Goal: Information Seeking & Learning: Learn about a topic

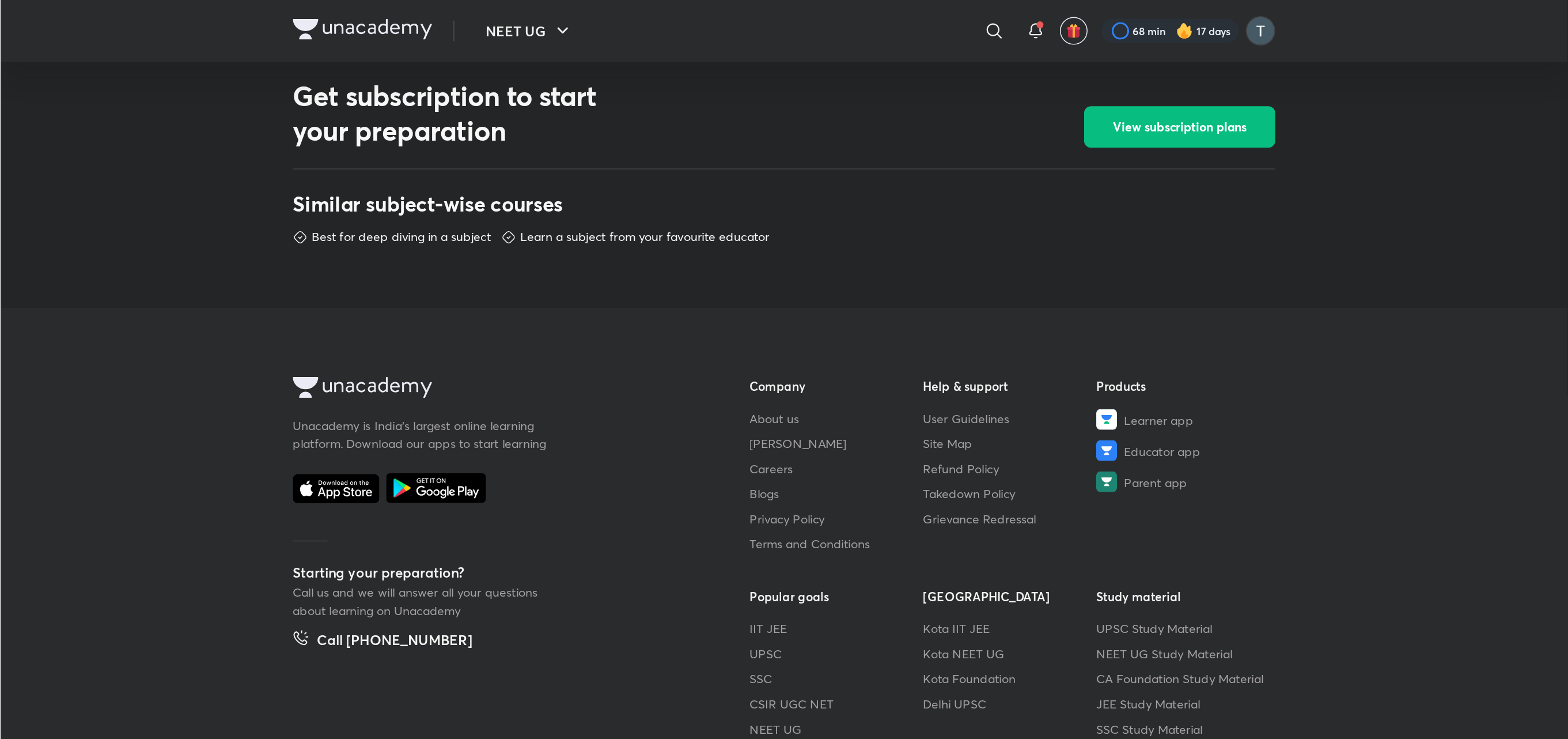
scroll to position [370, 0]
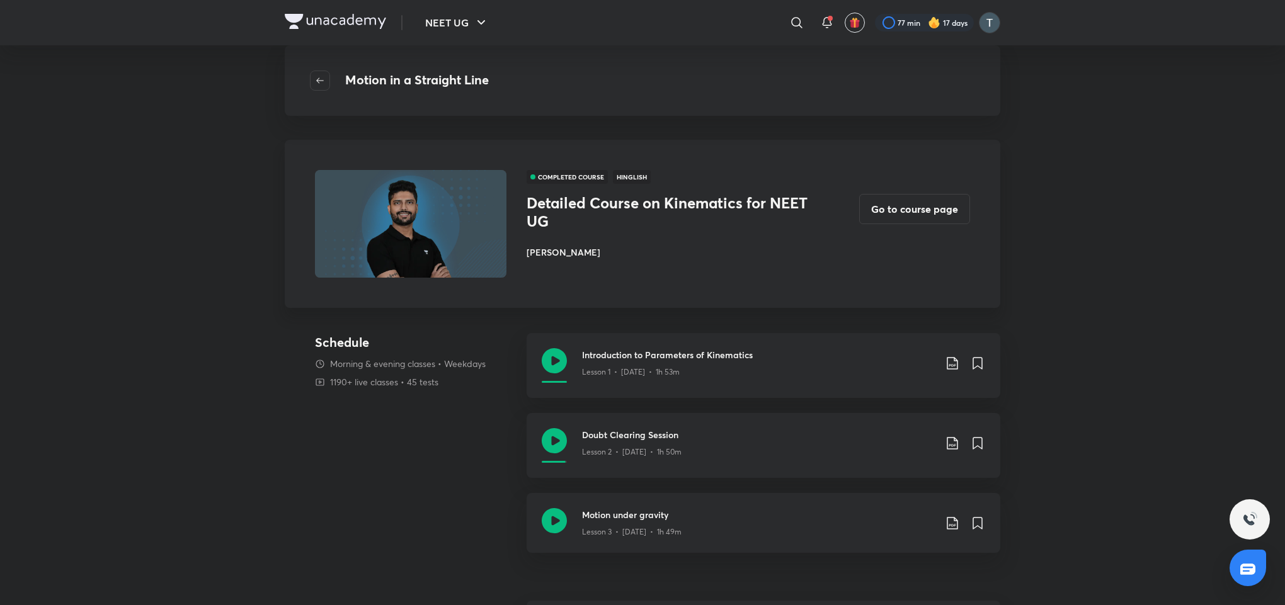
drag, startPoint x: 1129, startPoint y: 1, endPoint x: 299, endPoint y: 539, distance: 989.4
click at [299, 403] on div "Schedule Morning & evening classes • Weekdays 1190+ live classes • 45 tests Int…" at bounding box center [643, 450] width 716 height 235
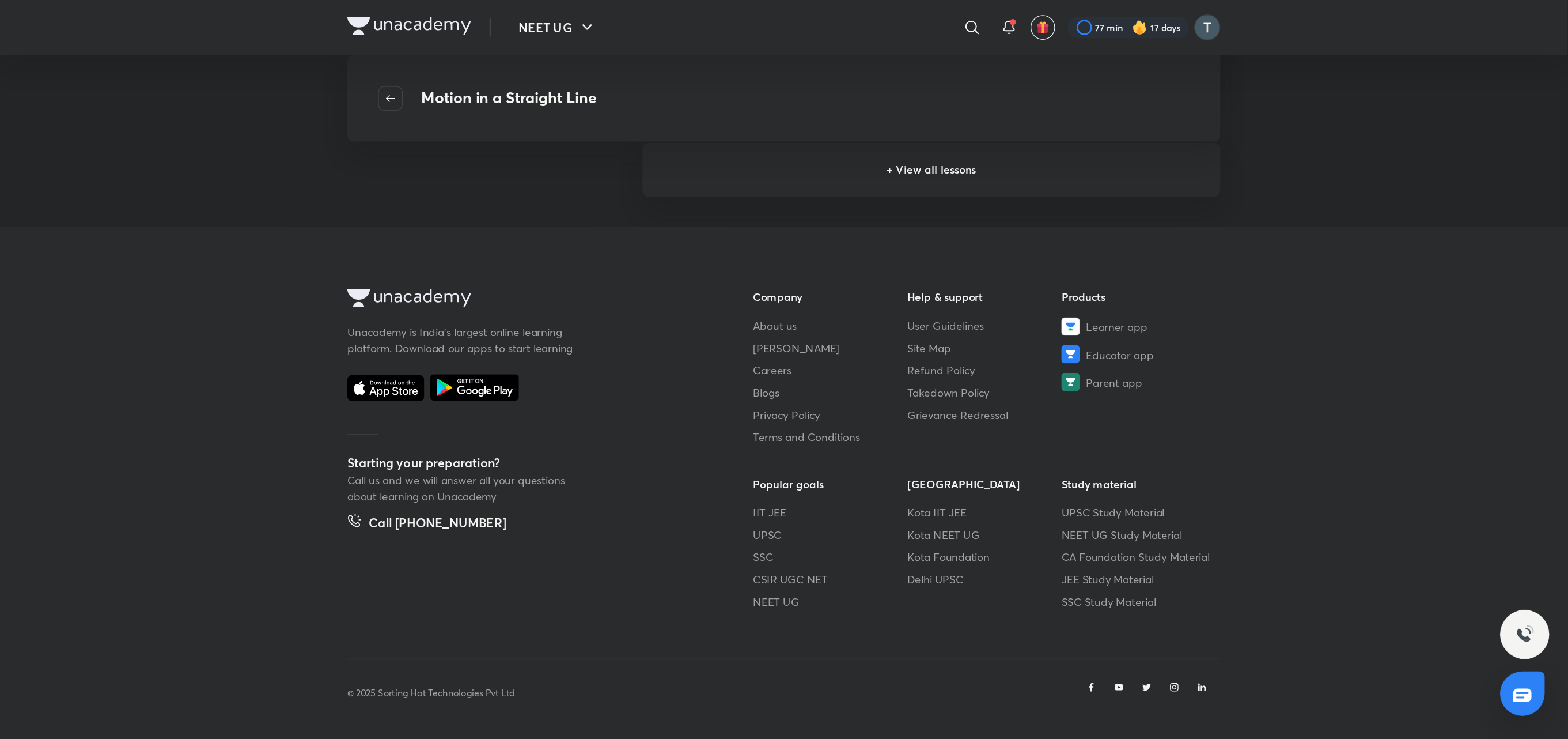
scroll to position [258, 0]
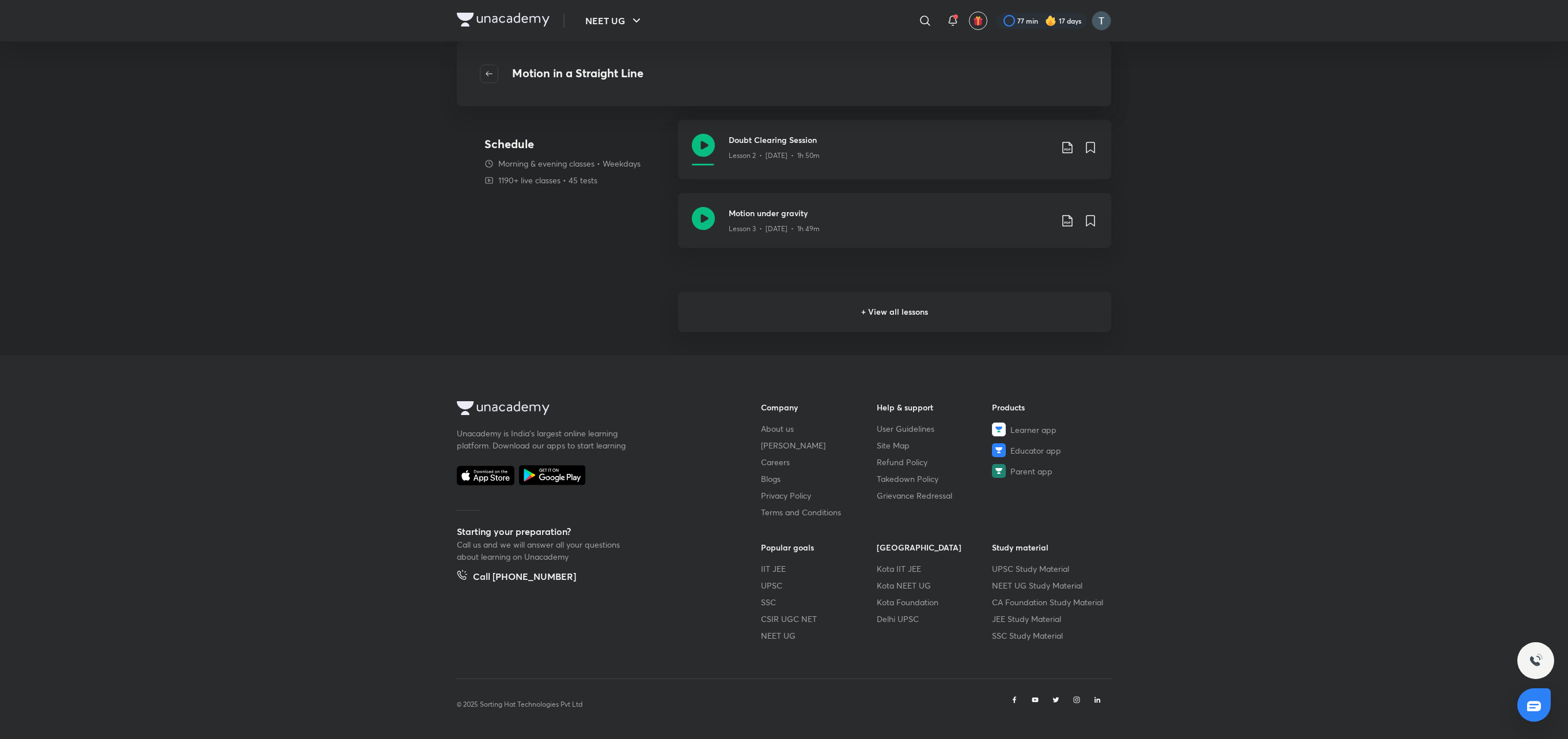
drag, startPoint x: 1179, startPoint y: 2, endPoint x: 305, endPoint y: 329, distance: 933.2
click at [305, 329] on div "NEET UG ​ 77 min 17 days Motion in a Straight Line COMPLETED COURSE Hinglish De…" at bounding box center [784, 241] width 1568 height 997
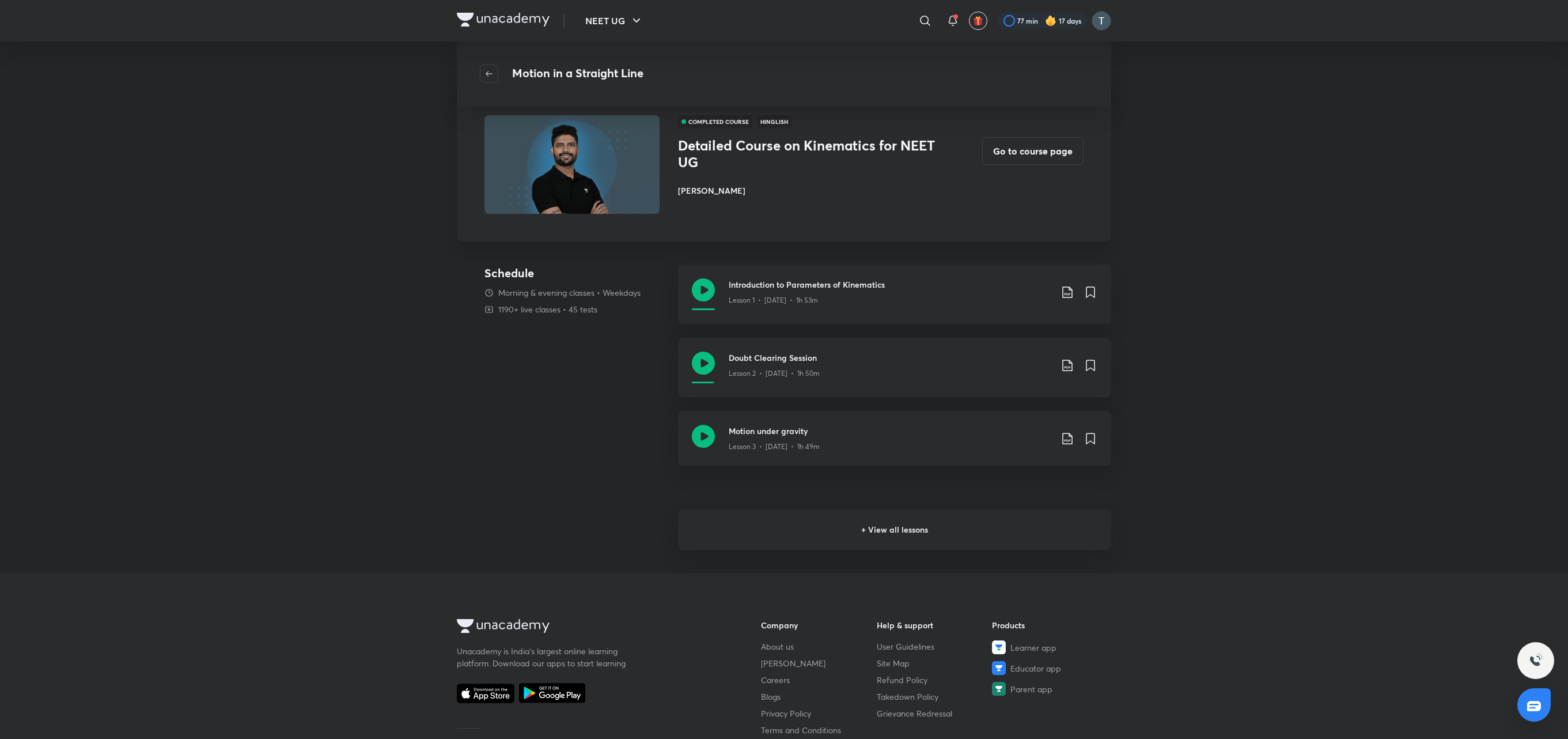
scroll to position [0, 0]
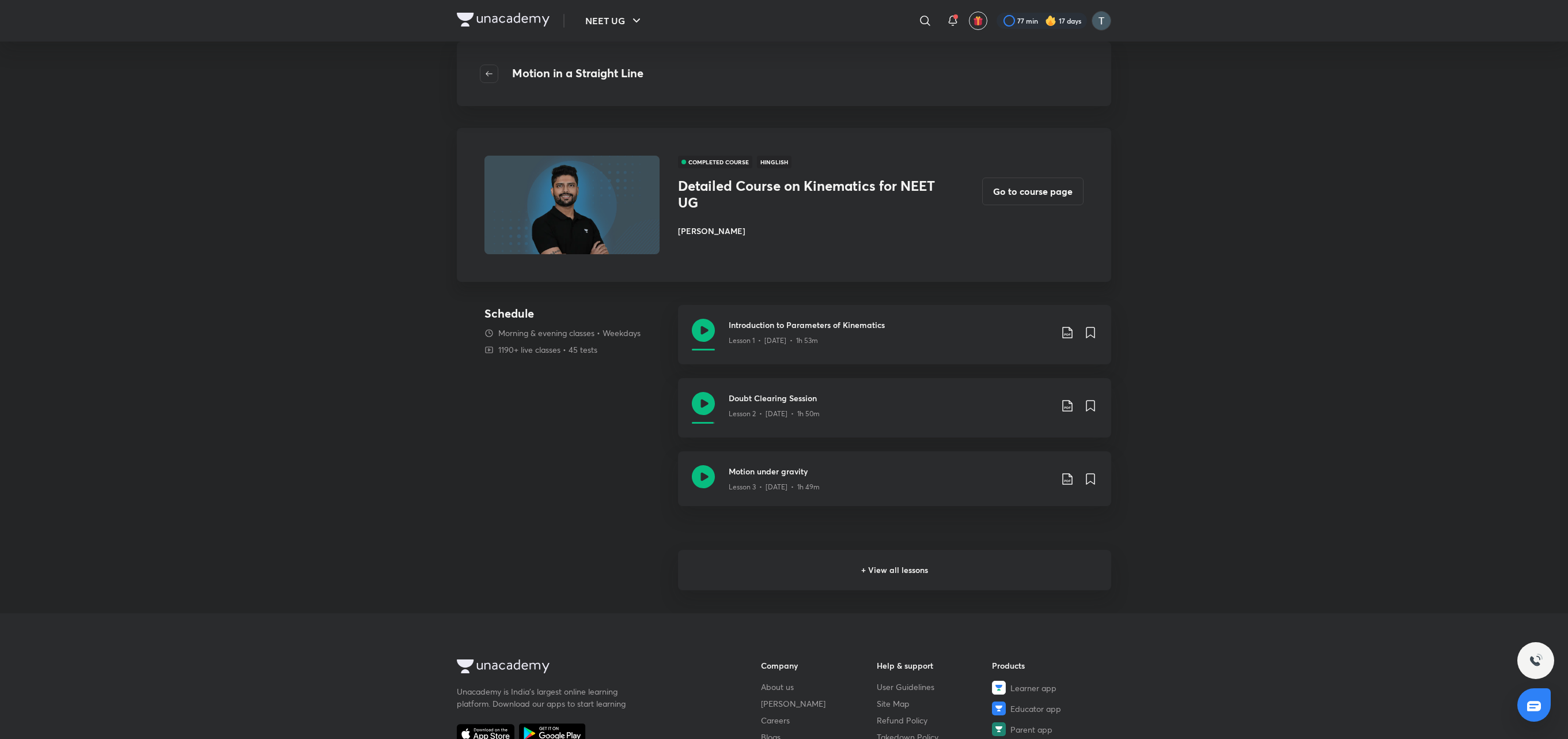
click at [781, 369] on h6 "+ View all lessons" at bounding box center [894, 570] width 433 height 40
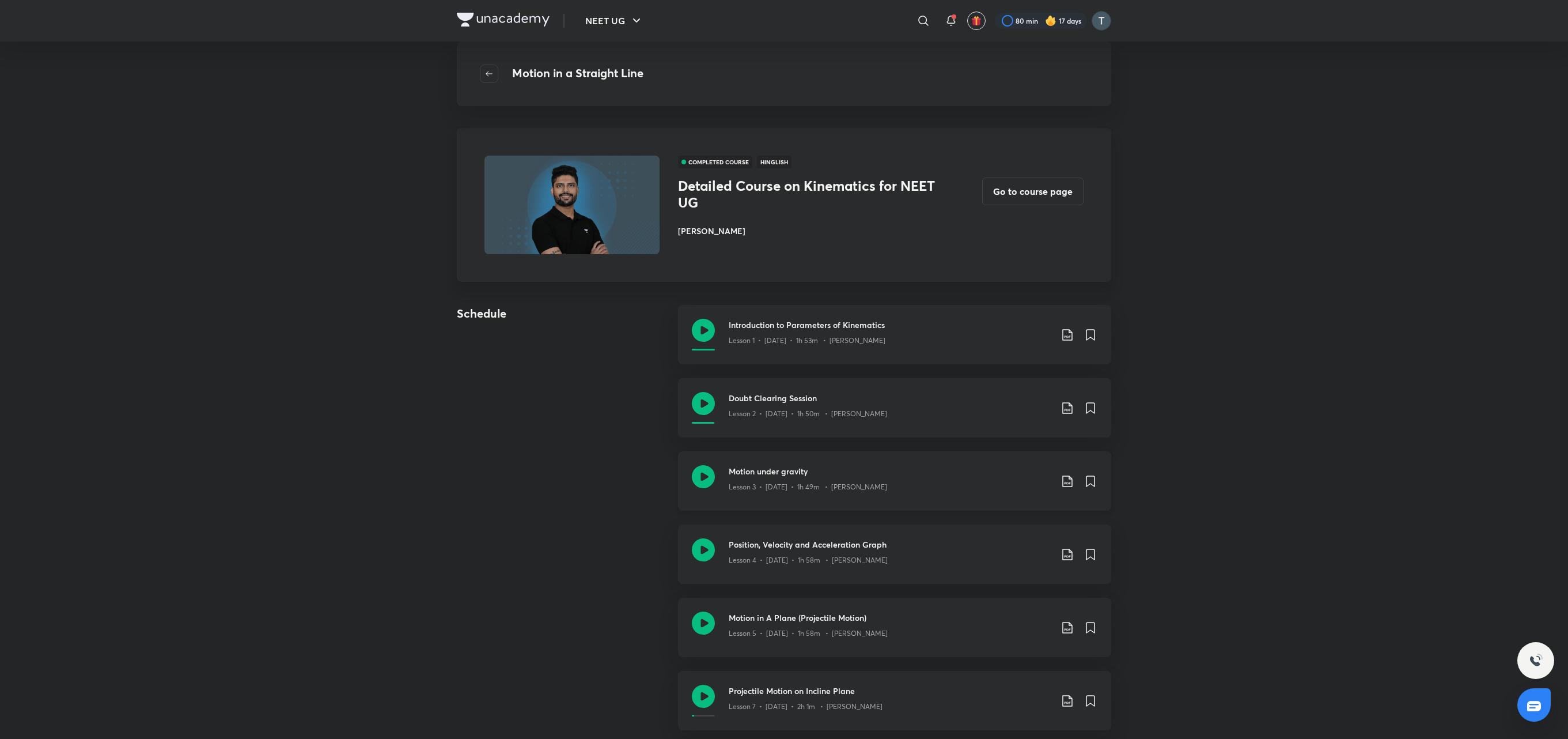
click at [781, 369] on icon at bounding box center [1067, 480] width 14 height 14
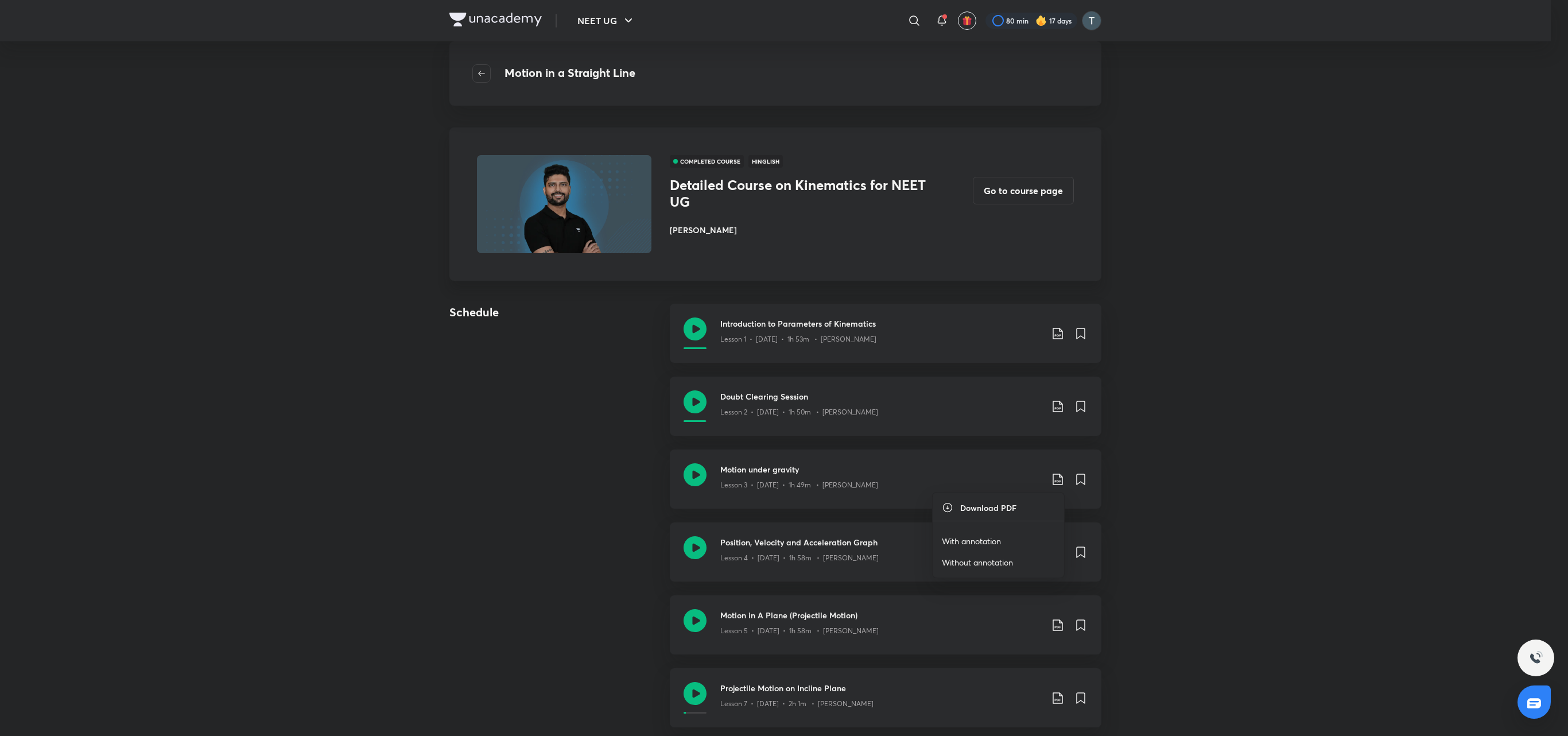
click at [778, 367] on li "With annotation" at bounding box center [999, 540] width 131 height 21
click at [778, 367] on p "With annotation" at bounding box center [971, 540] width 59 height 12
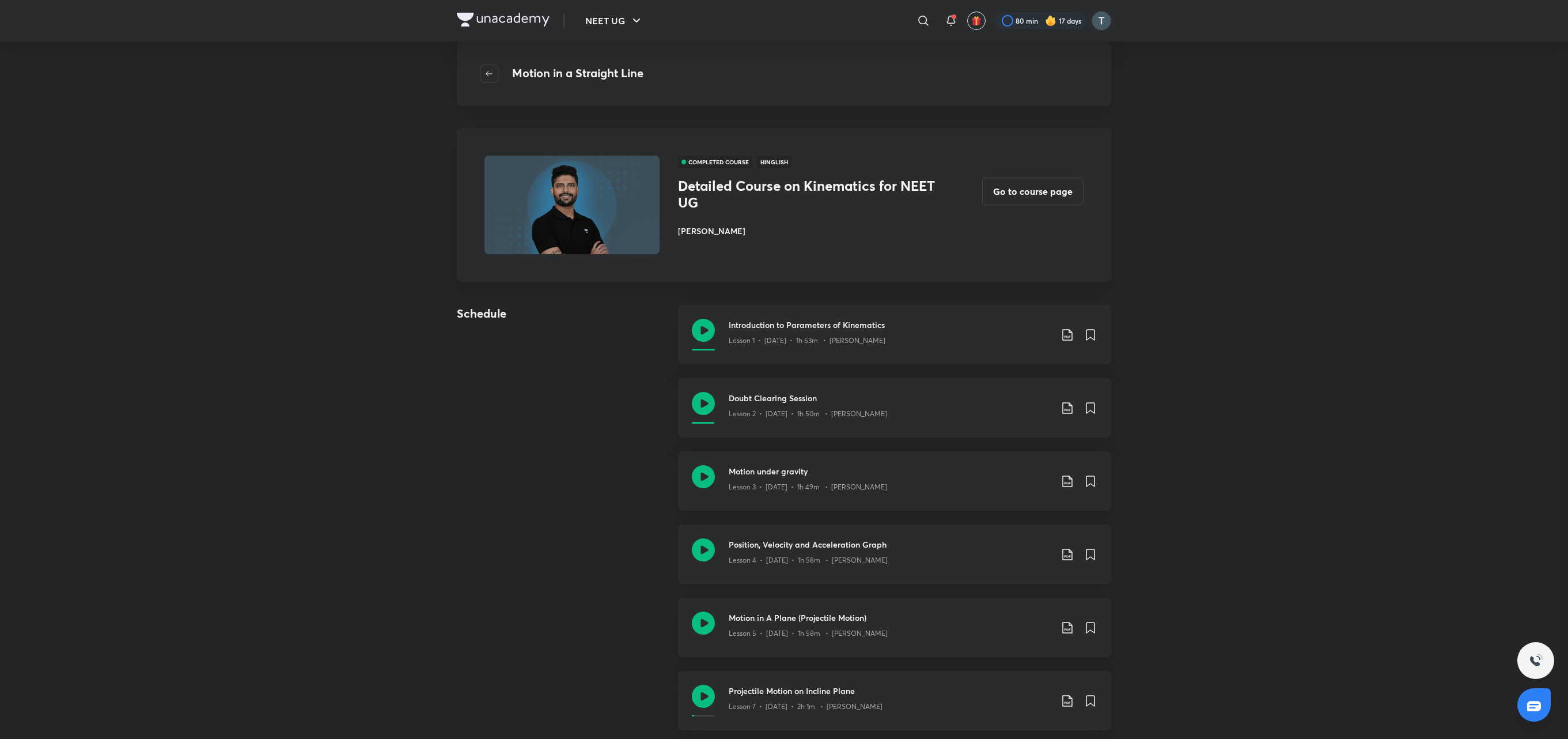
click at [781, 369] on h3 "Position, Velocity and Acceleration Graph" at bounding box center [890, 543] width 323 height 12
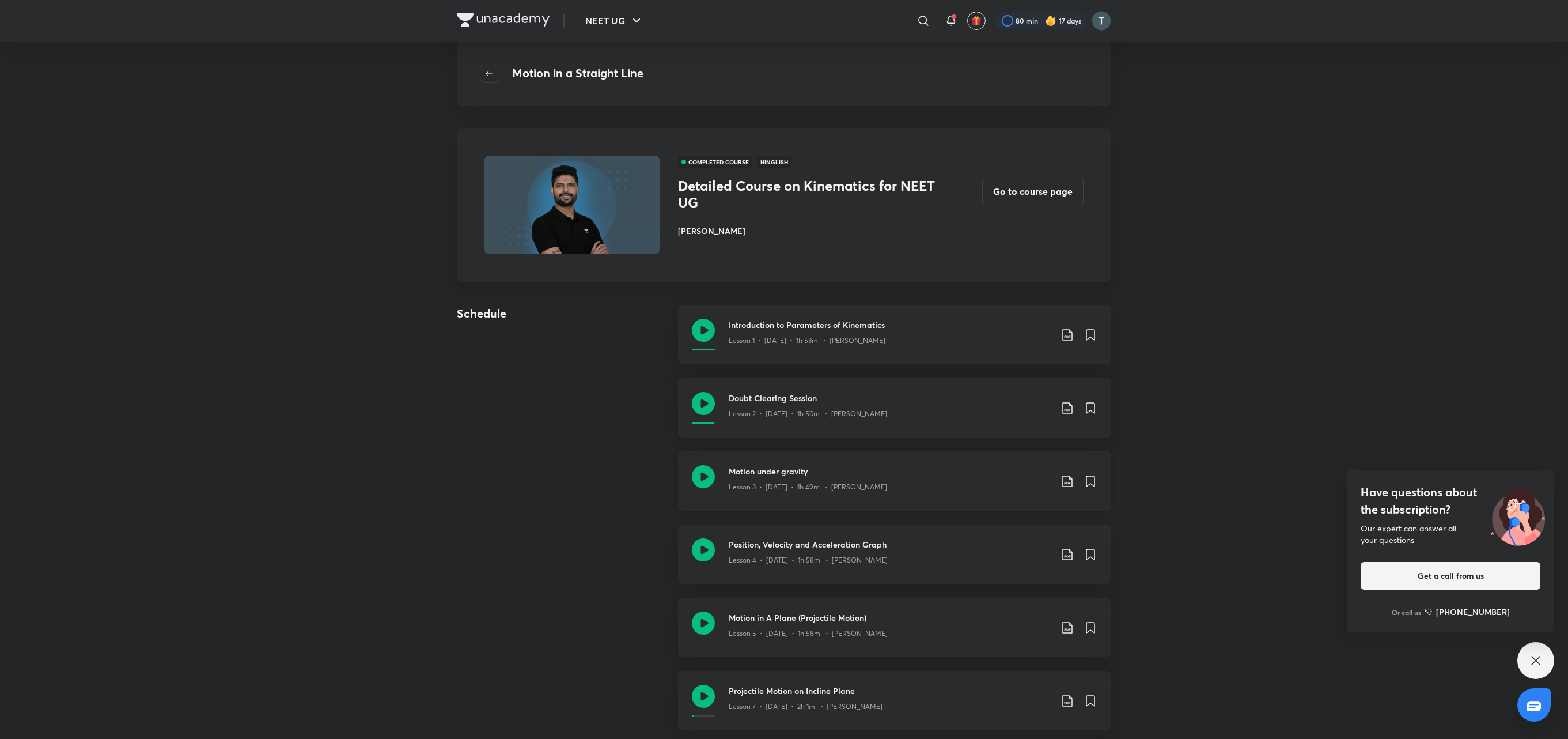
click at [781, 369] on icon at bounding box center [1067, 480] width 14 height 14
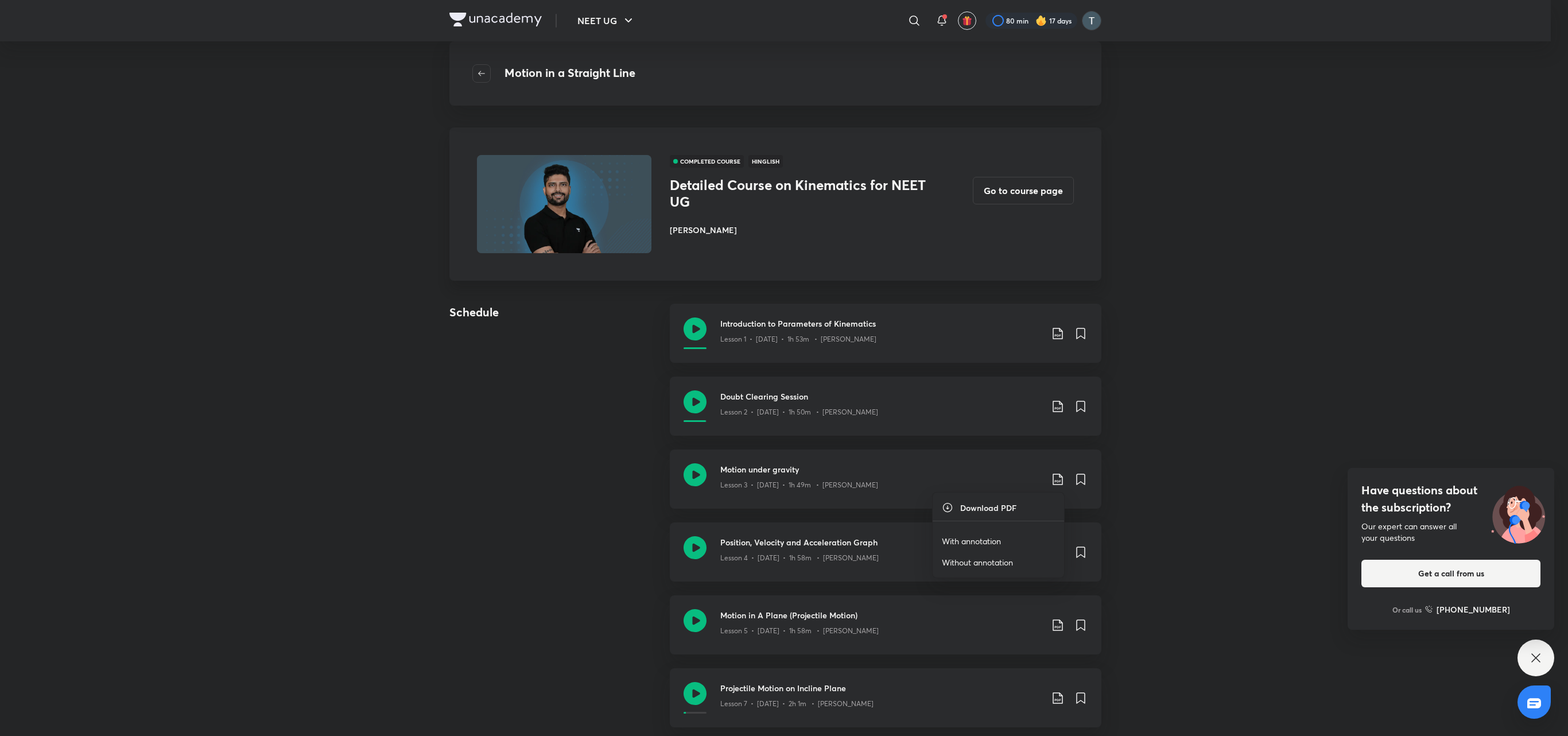
click at [778, 367] on p "With annotation" at bounding box center [971, 540] width 59 height 12
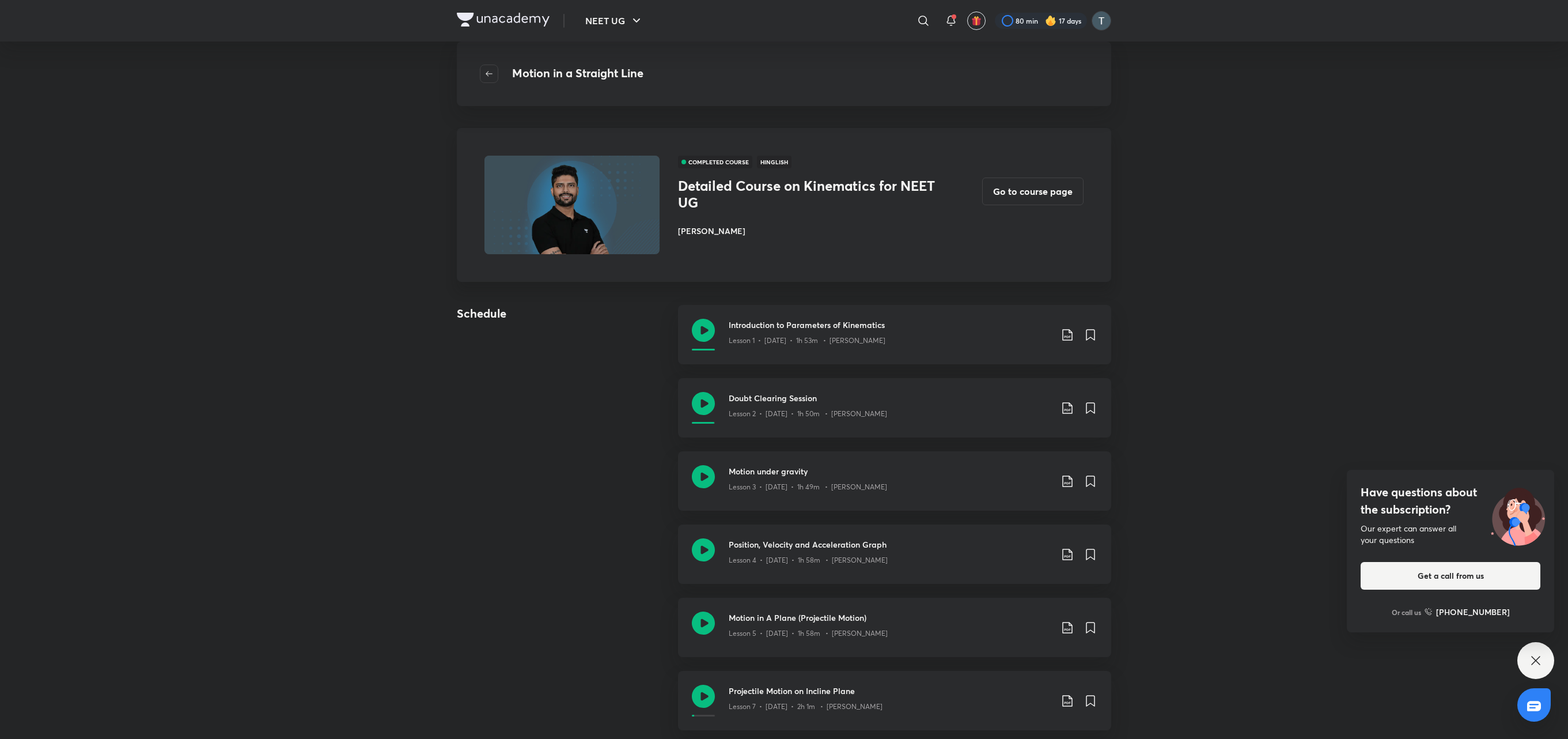
drag, startPoint x: 1563, startPoint y: 8, endPoint x: 430, endPoint y: 532, distance: 1248.3
click at [430, 369] on div "NEET UG ​ 80 min 17 days Motion in a Straight Line COMPLETED COURSE Hinglish De…" at bounding box center [784, 722] width 1568 height 1443
click at [781, 369] on div "Have questions about the subscription? Our expert can answer all your questions…" at bounding box center [1535, 660] width 37 height 37
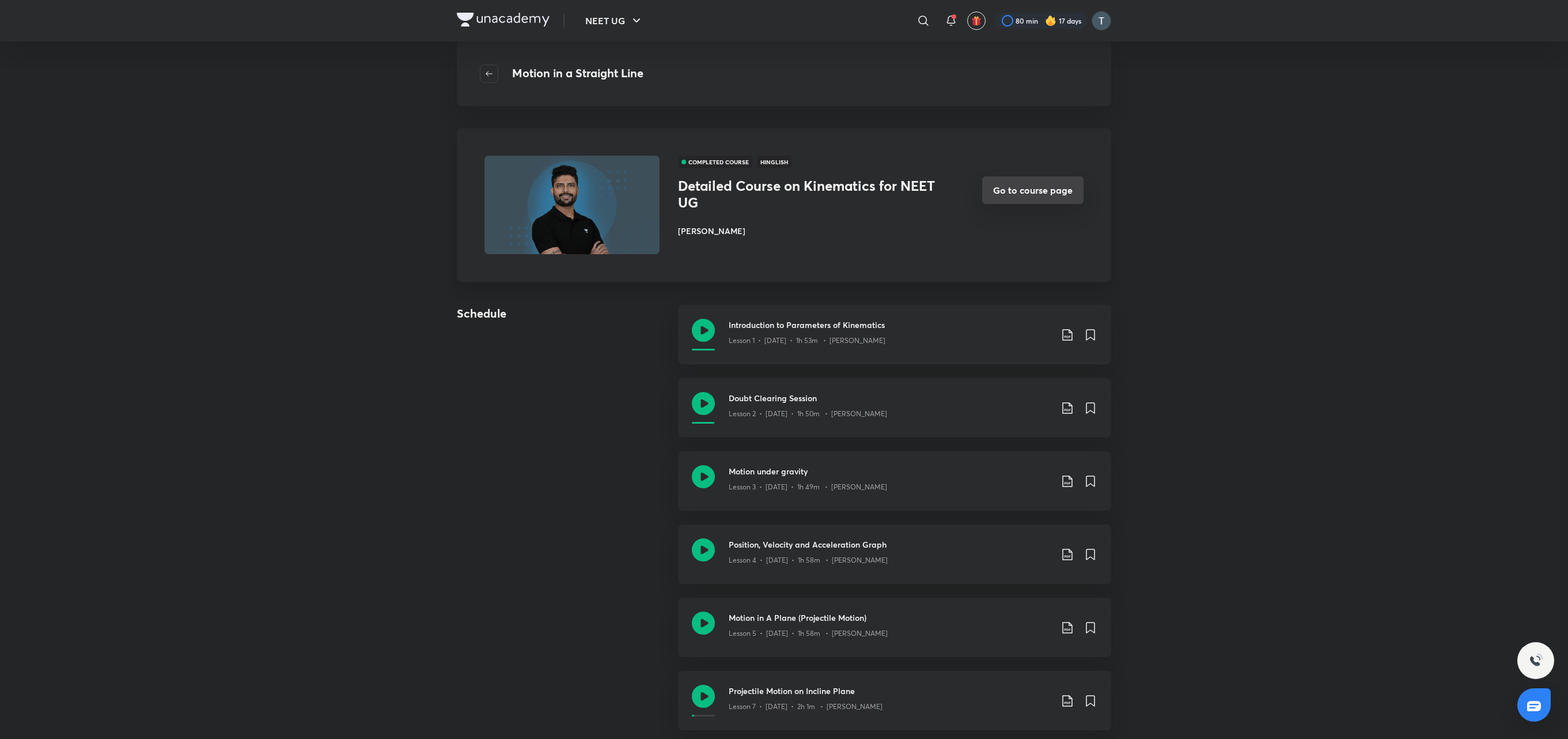
click at [781, 183] on button "Go to course page" at bounding box center [1032, 190] width 101 height 27
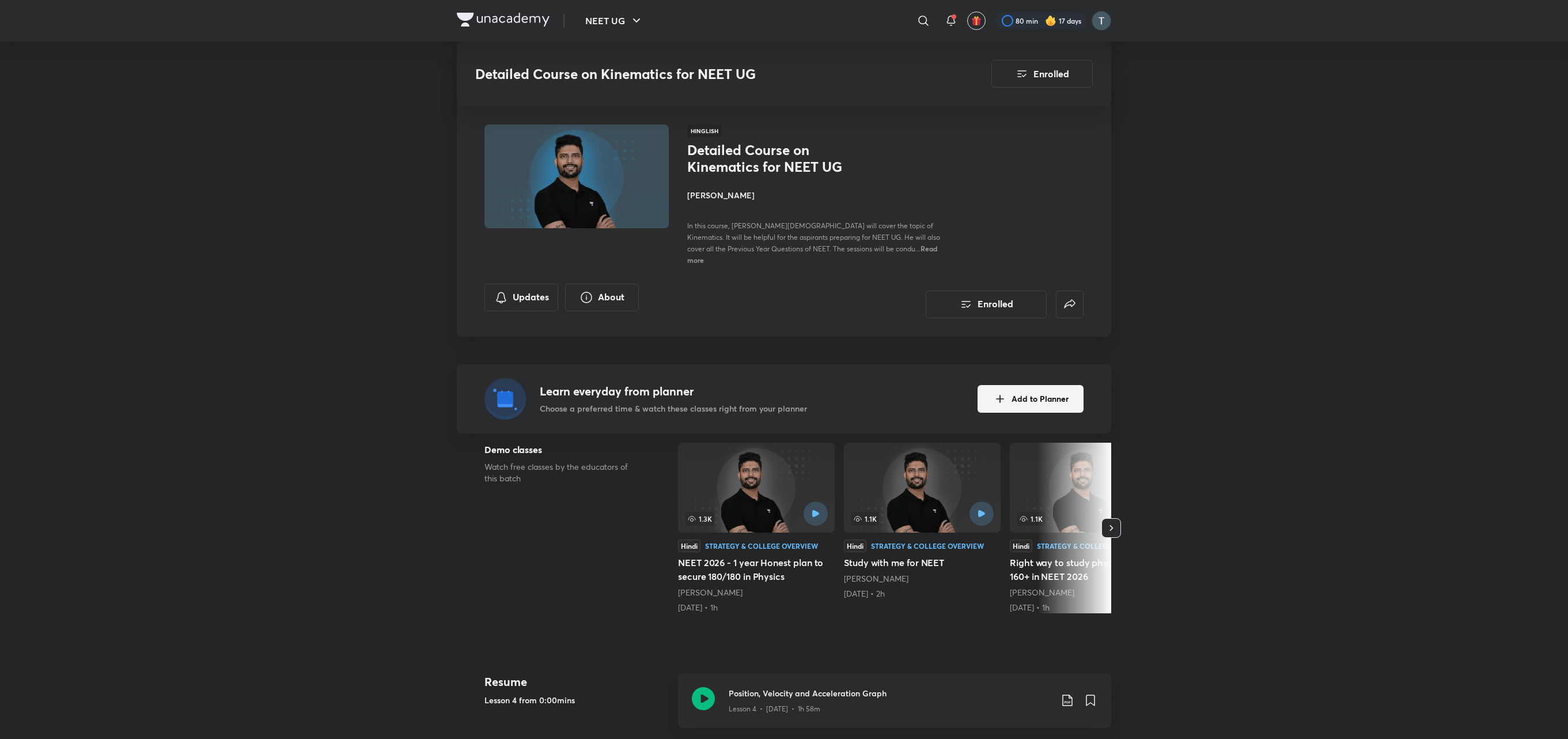
scroll to position [647, 0]
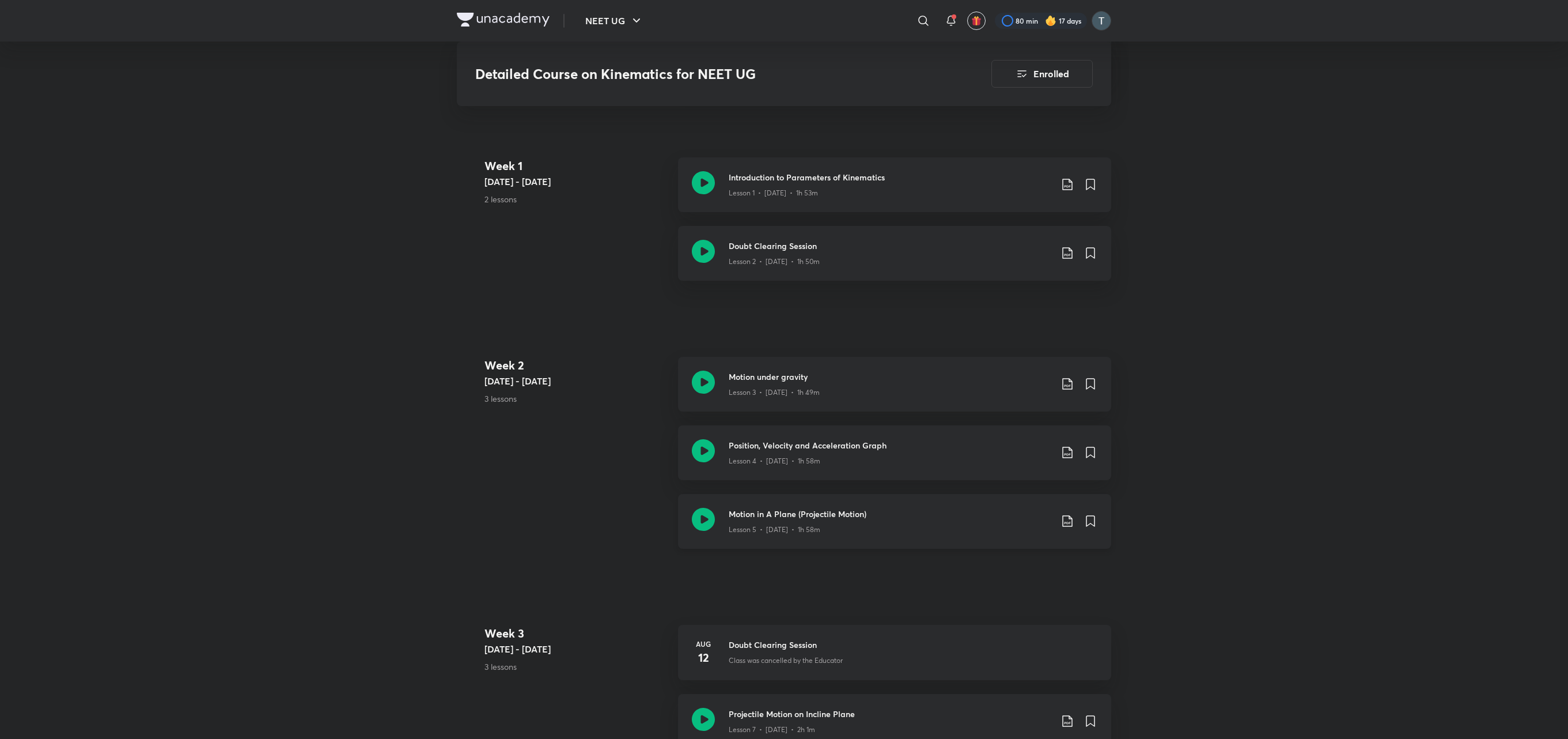
click at [781, 369] on icon at bounding box center [1067, 520] width 10 height 12
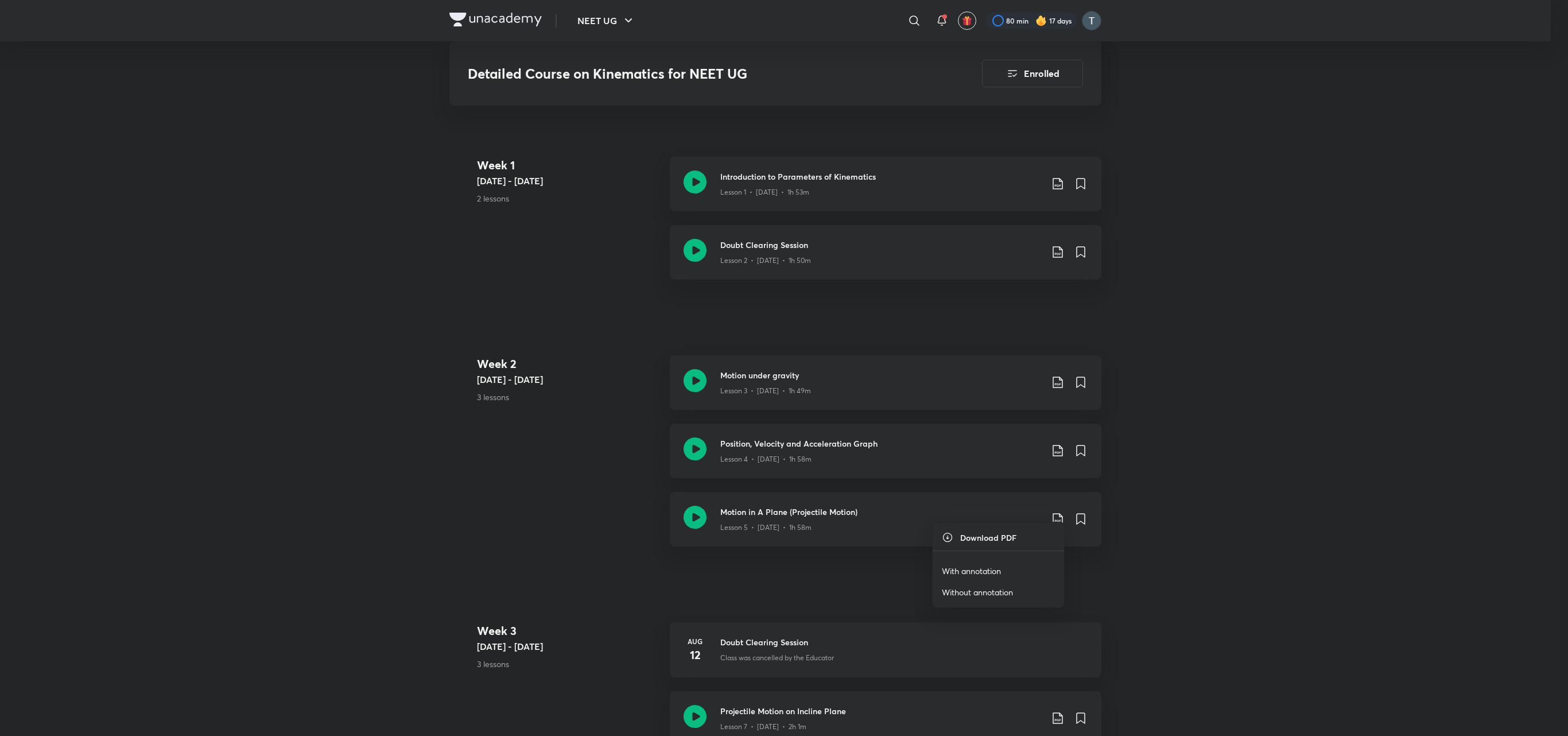
click at [778, 367] on li "With annotation" at bounding box center [999, 570] width 131 height 21
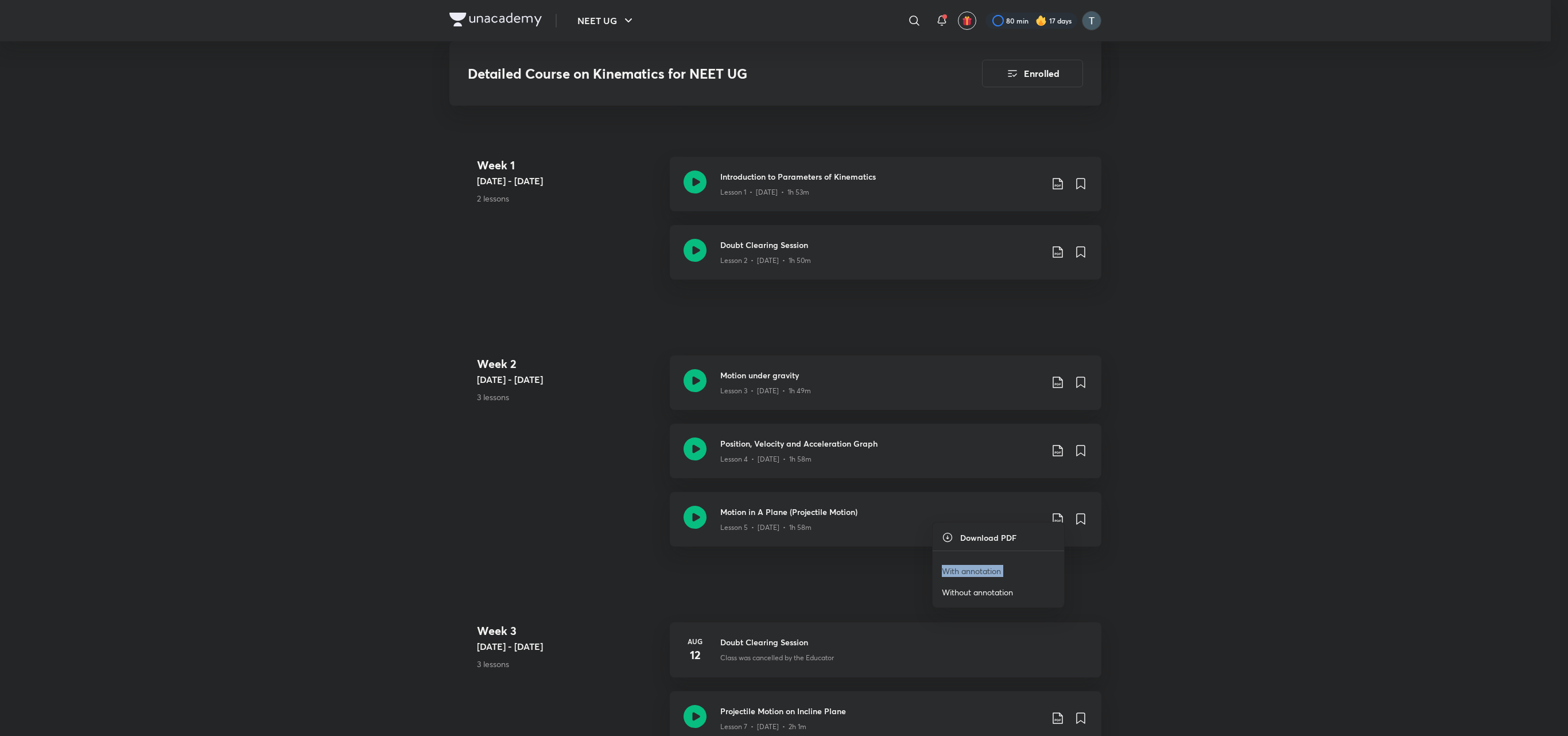
click at [778, 367] on p "With annotation" at bounding box center [971, 570] width 59 height 12
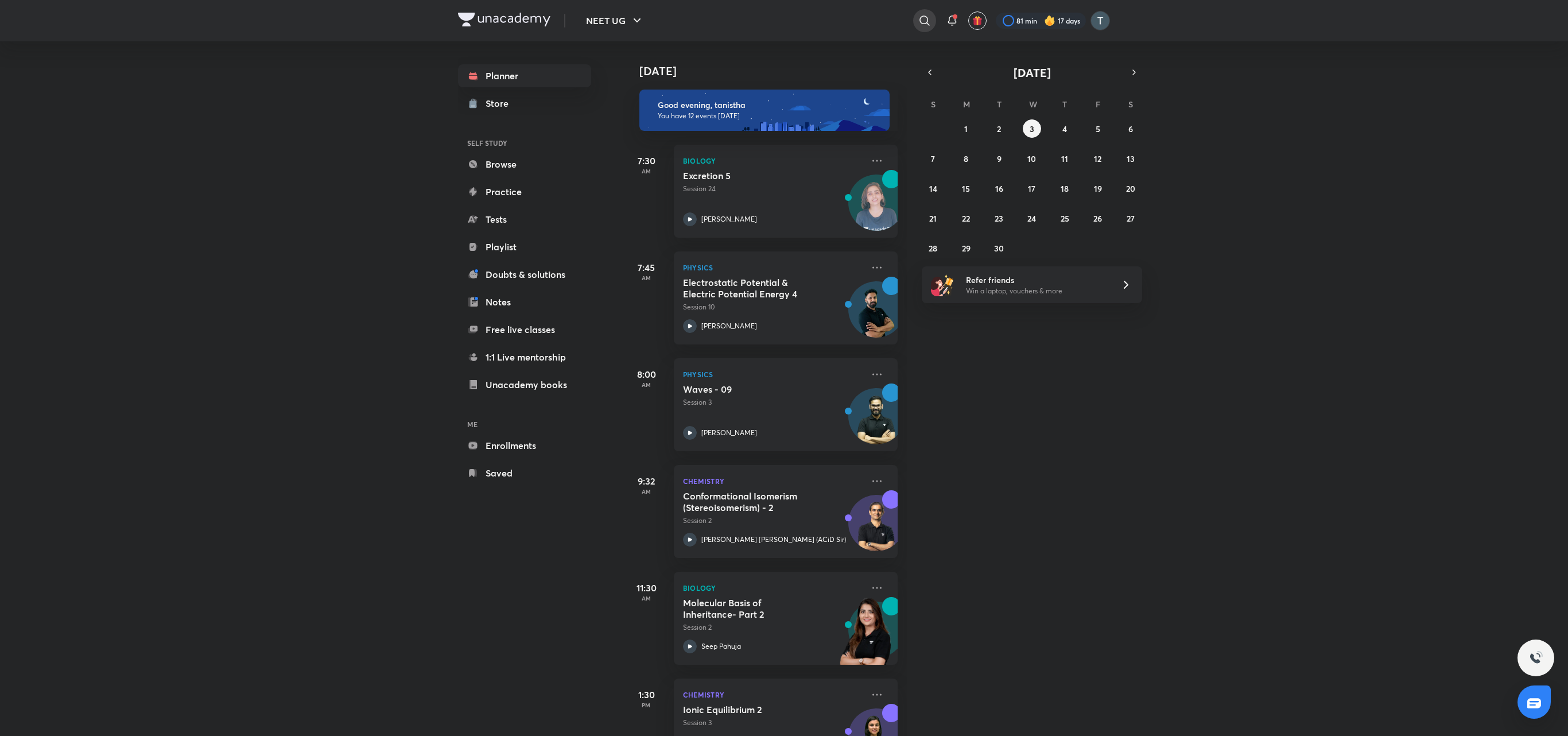
click at [927, 18] on icon at bounding box center [924, 20] width 14 height 14
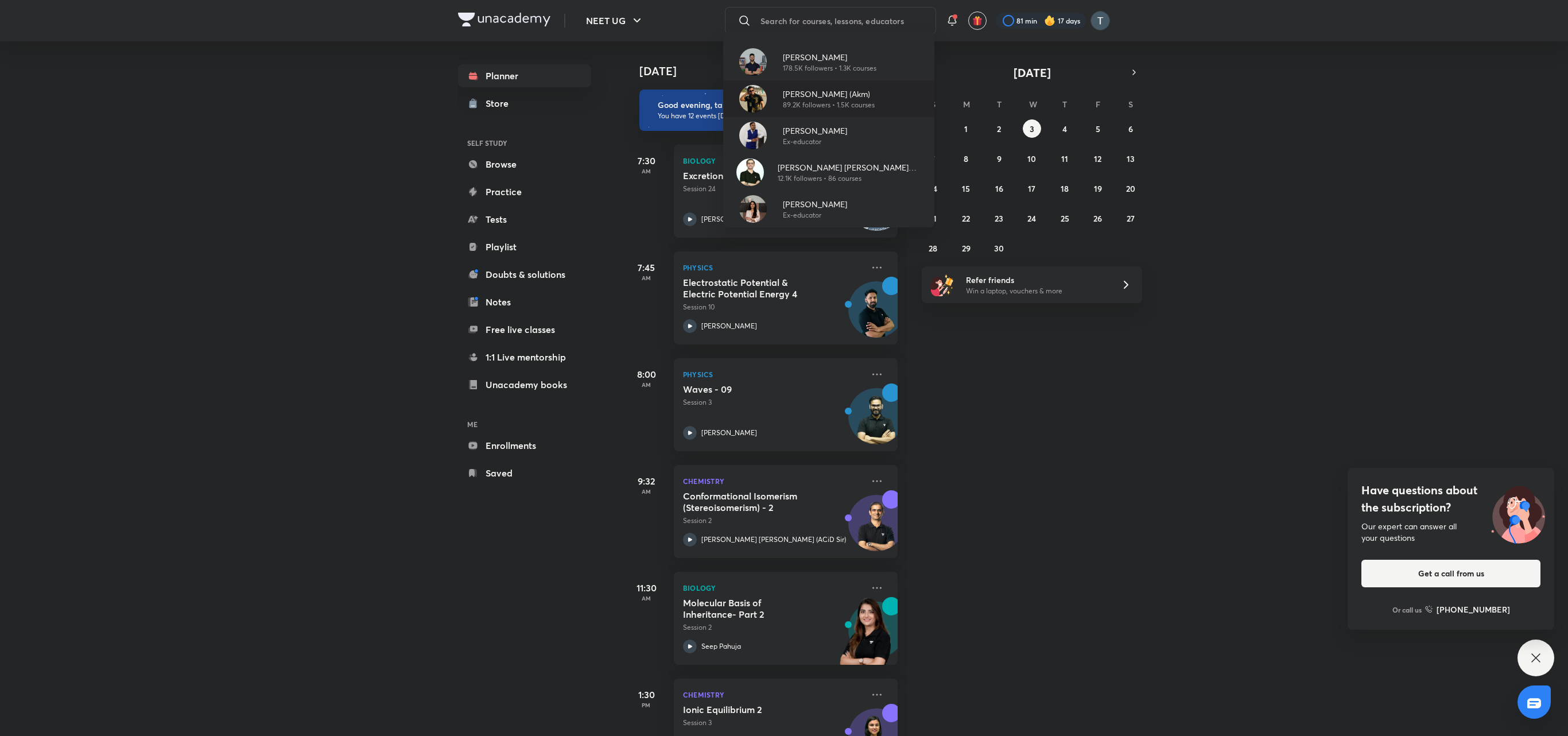
click at [823, 97] on p "[PERSON_NAME] (Akm)" at bounding box center [828, 93] width 92 height 12
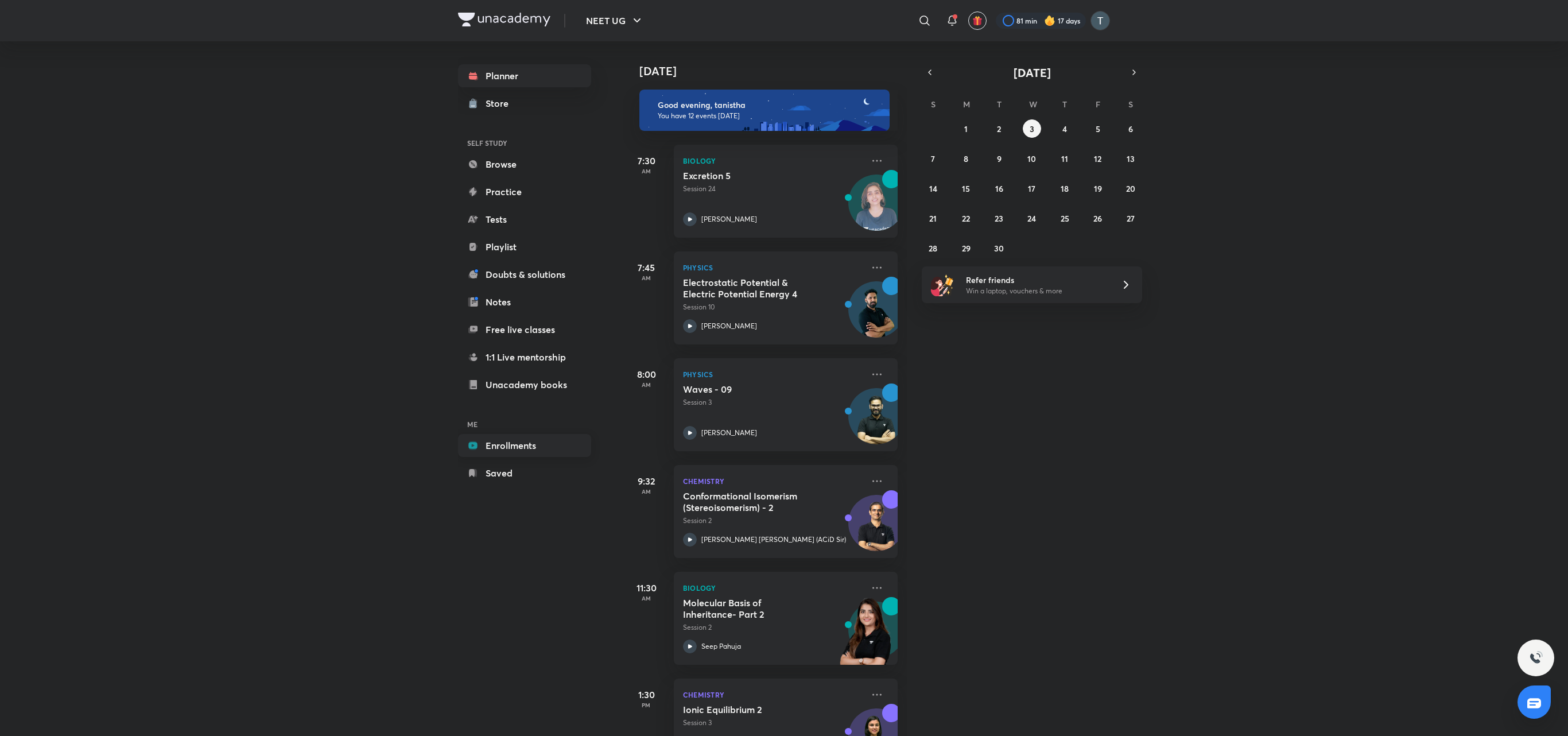
click at [526, 443] on link "Enrollments" at bounding box center [525, 445] width 133 height 23
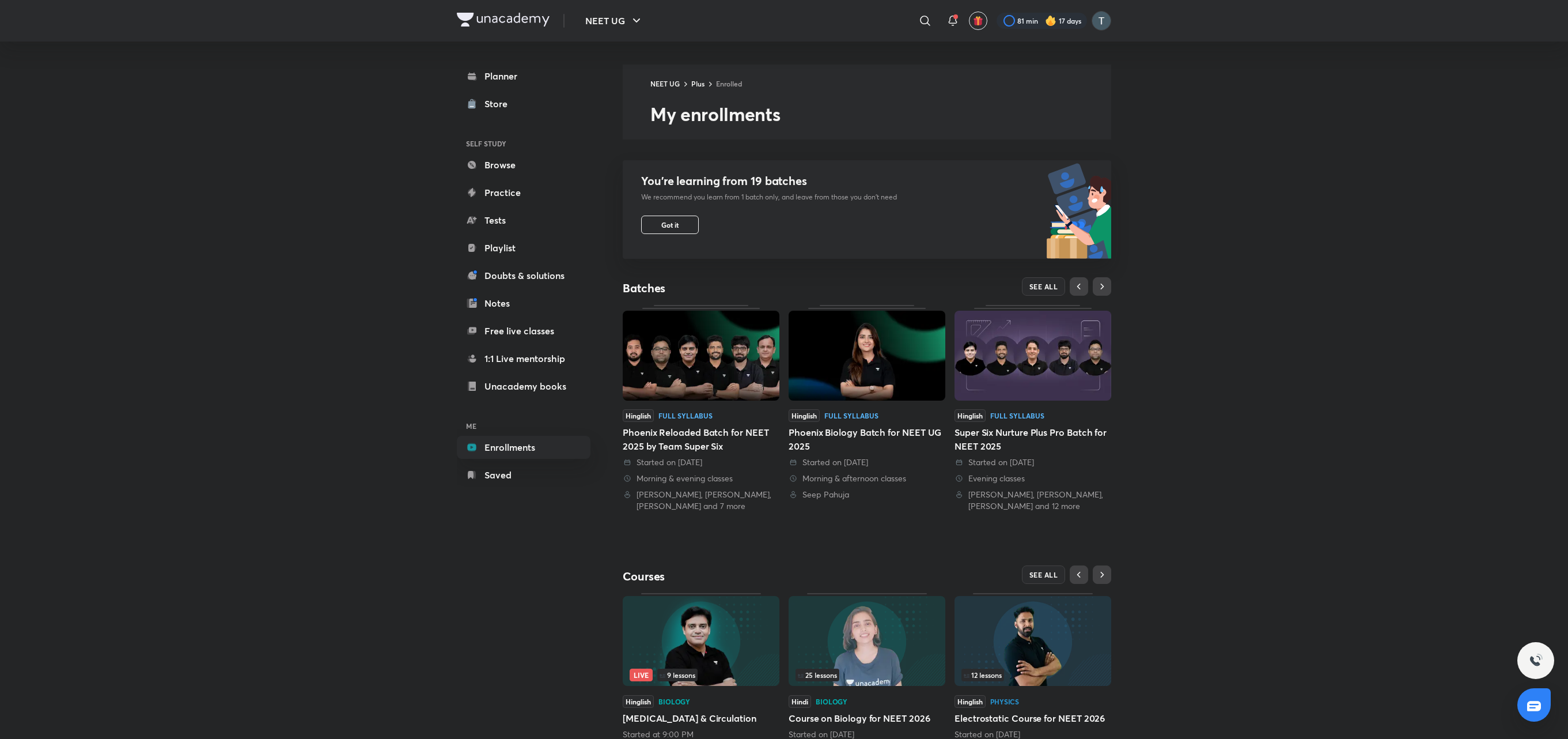
click at [712, 370] on img at bounding box center [700, 356] width 156 height 90
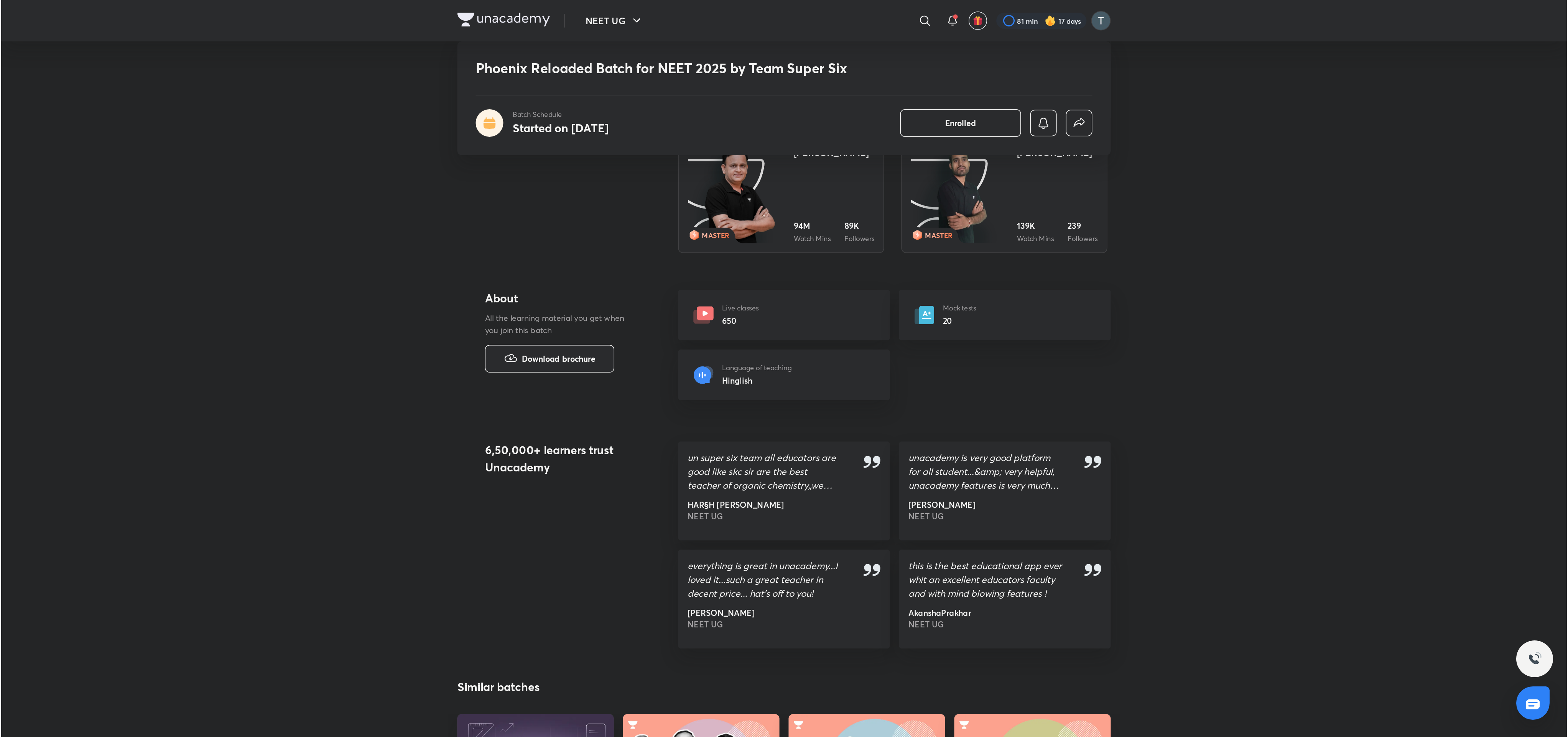
scroll to position [933, 0]
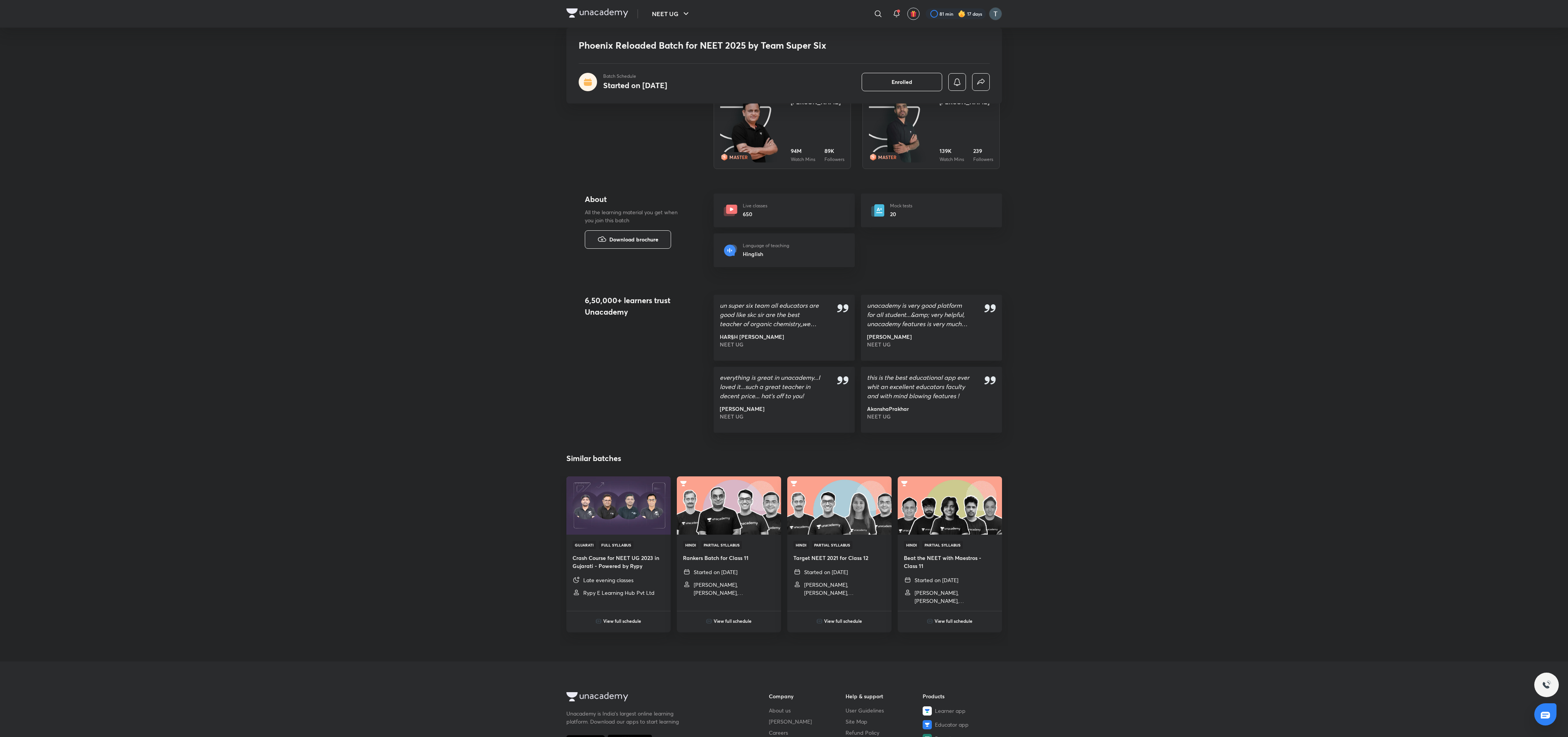
drag, startPoint x: 1027, startPoint y: 0, endPoint x: 1105, endPoint y: 376, distance: 384.0
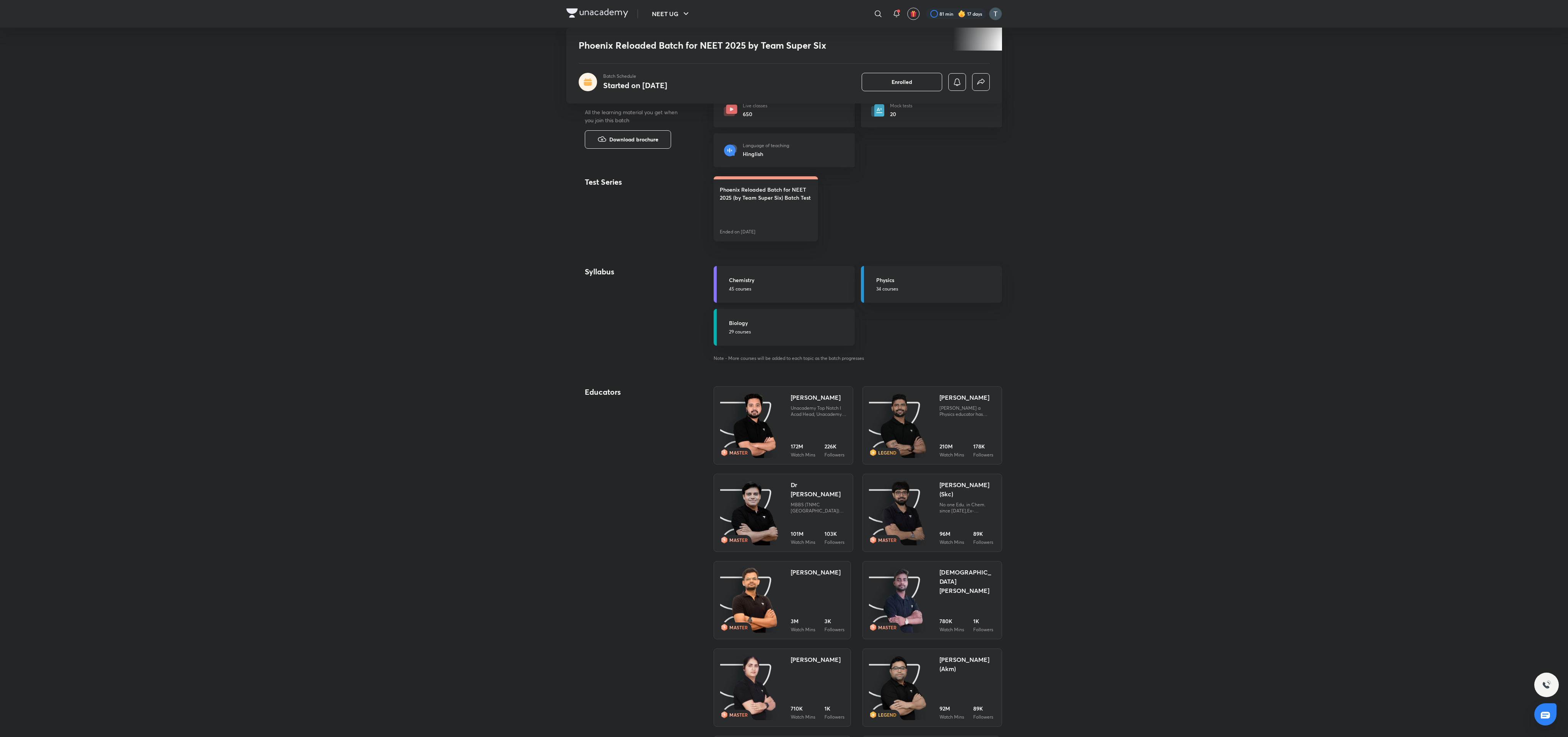
click at [795, 284] on h5 "Chemistry" at bounding box center [789, 280] width 121 height 8
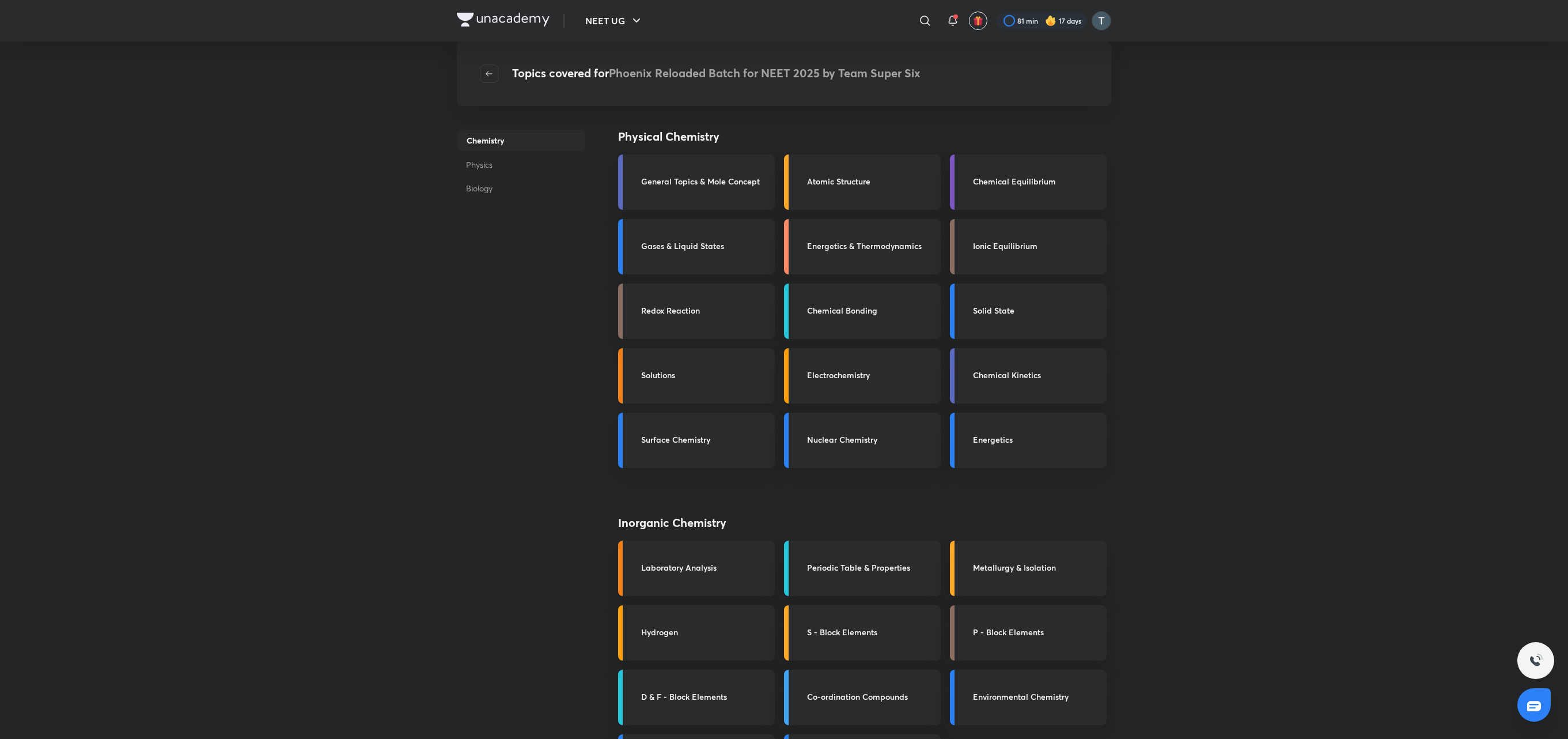
drag, startPoint x: 2174, startPoint y: 16, endPoint x: 709, endPoint y: 365, distance: 1506.0
click at [709, 365] on link "Solutions" at bounding box center [696, 376] width 156 height 55
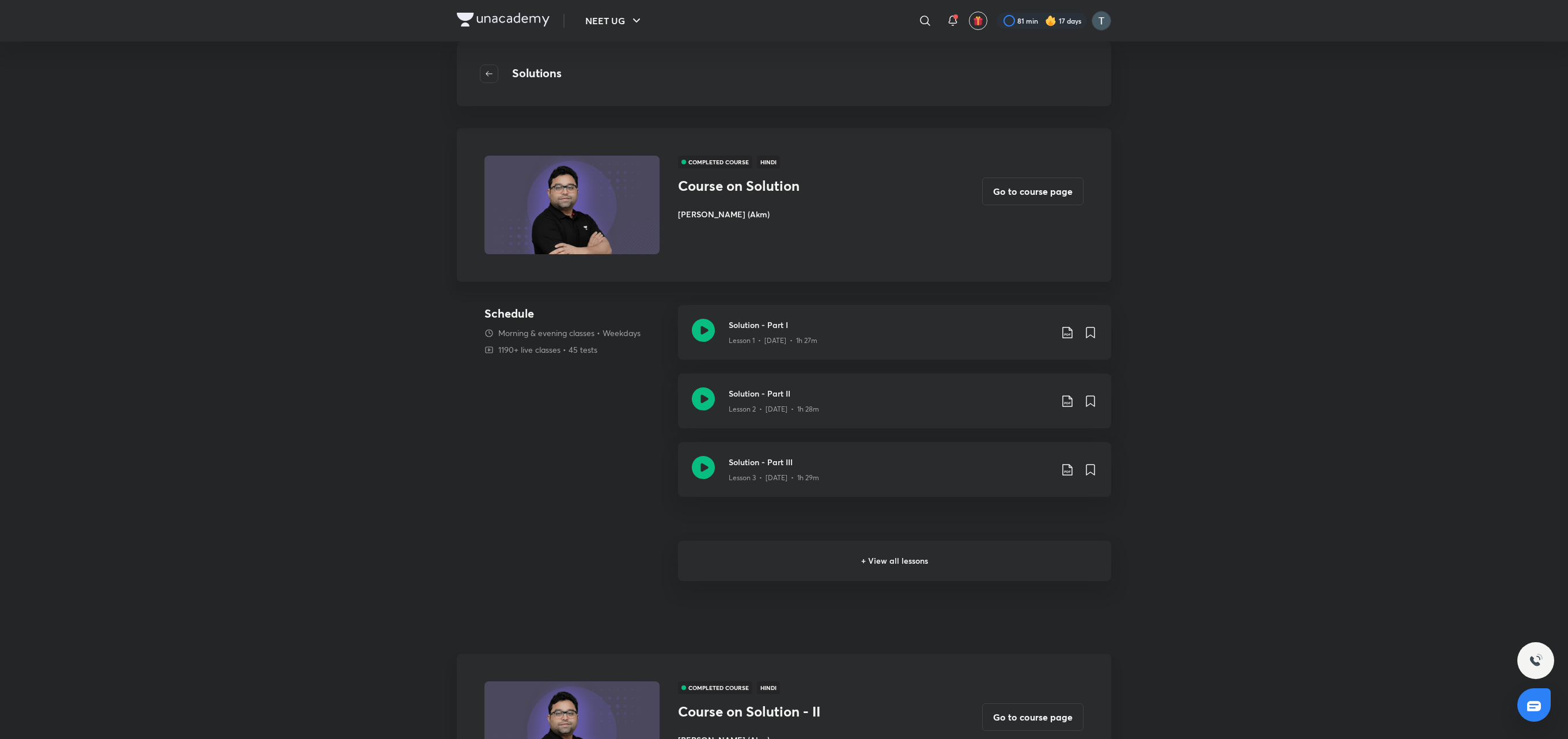
scroll to position [647, 0]
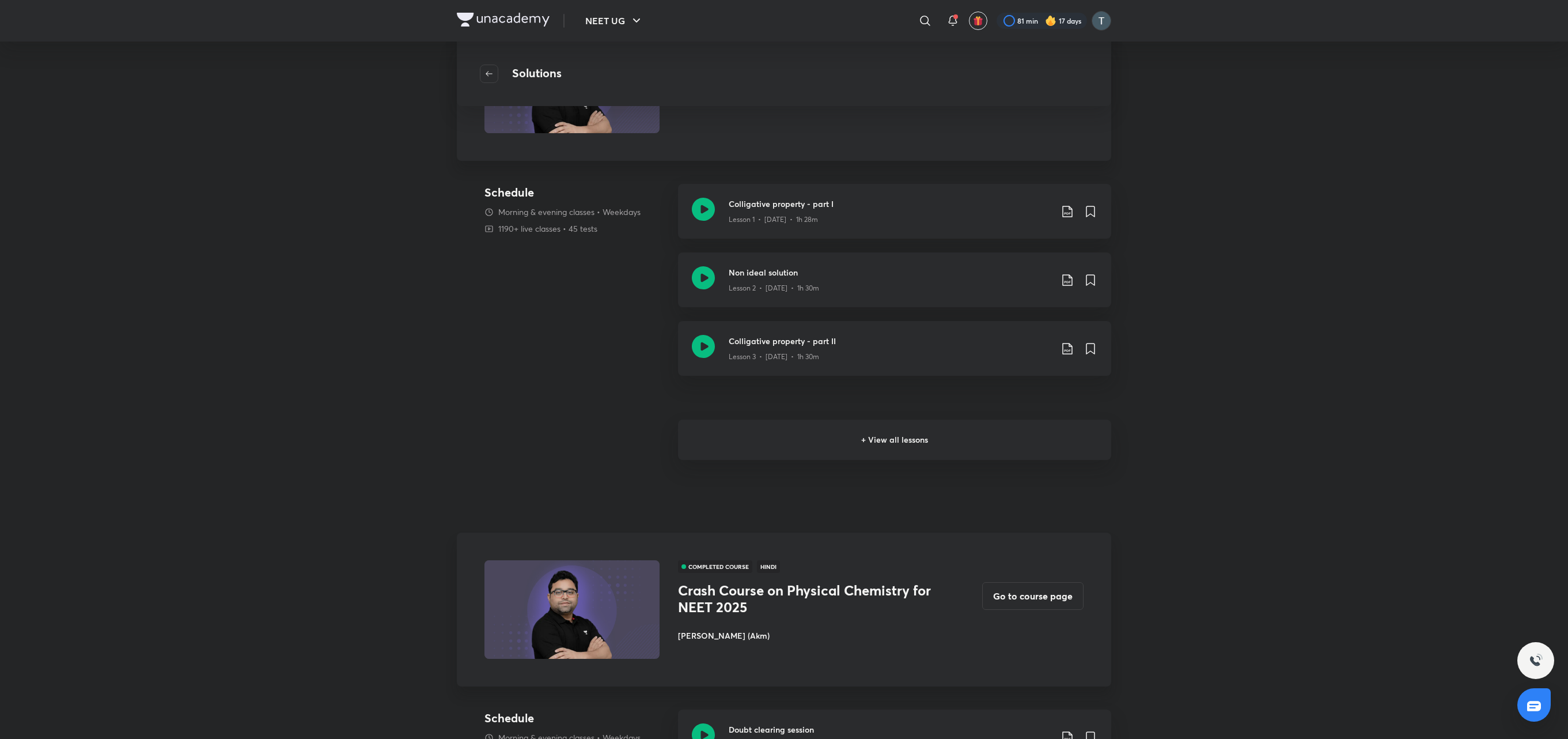
click at [934, 446] on h6 "+ View all lessons" at bounding box center [894, 440] width 433 height 40
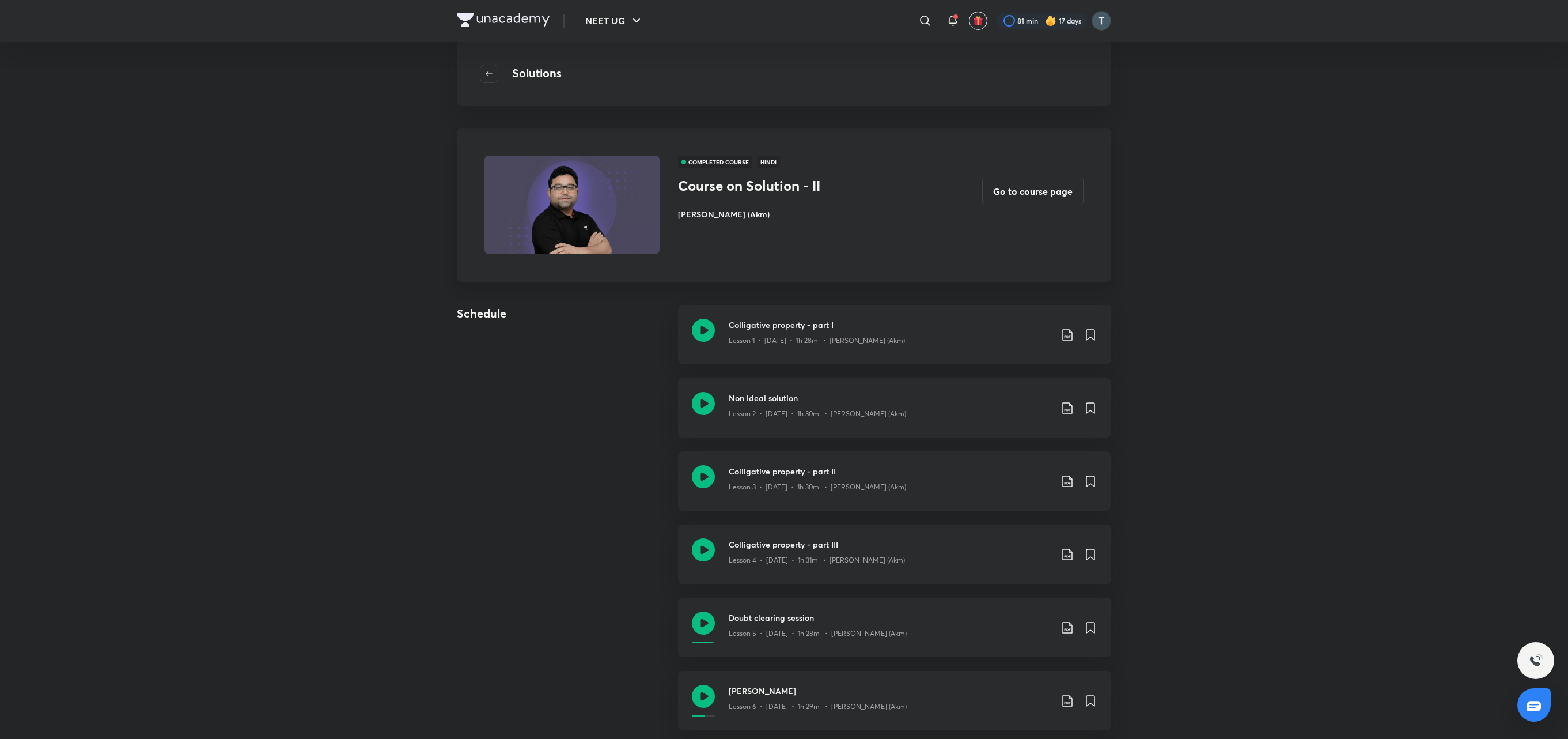
scroll to position [485, 0]
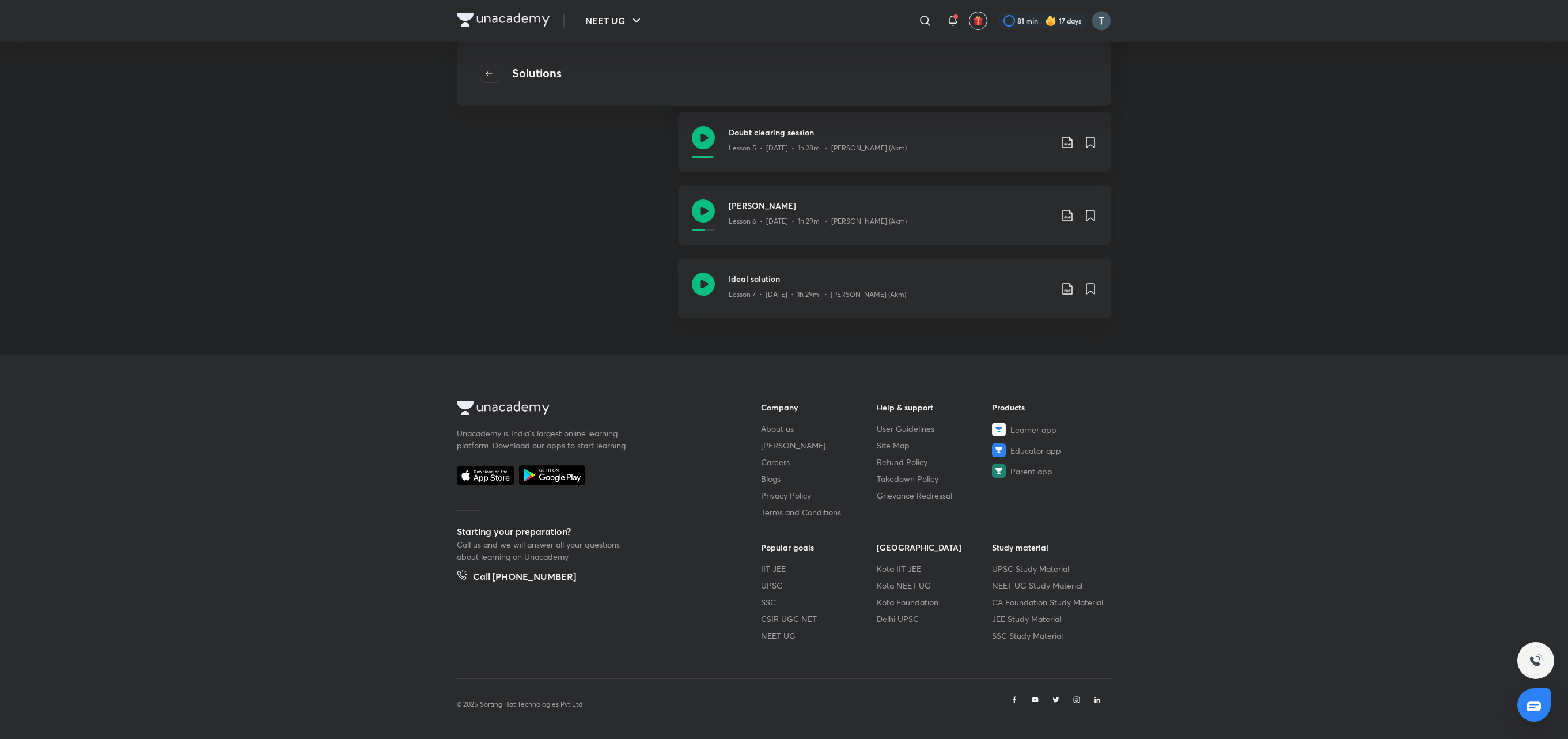
click at [965, 198] on div "Henry Law Lesson 6 • Oct 20 • 1h 29m • Ajay Mishra (Akm)" at bounding box center [894, 215] width 433 height 59
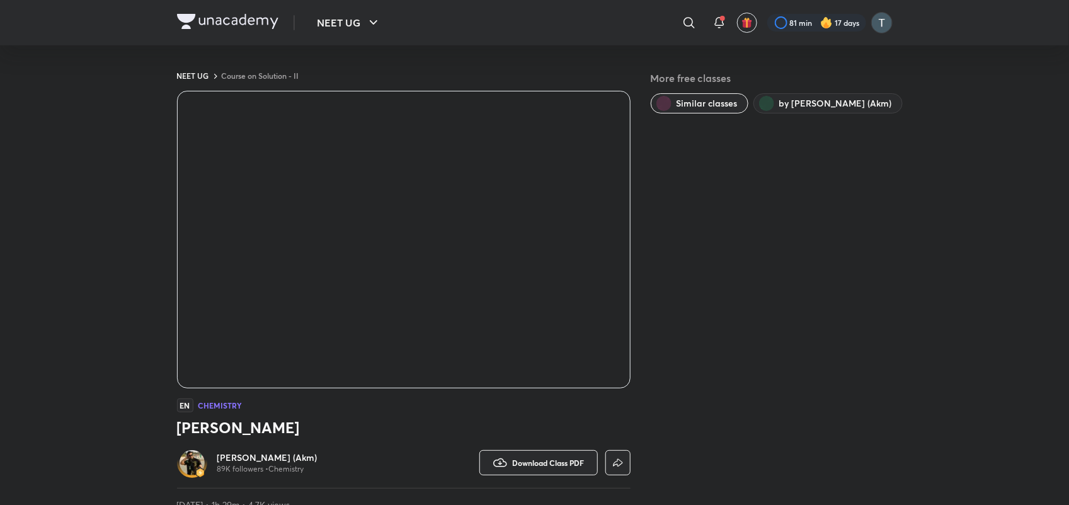
scroll to position [442, 0]
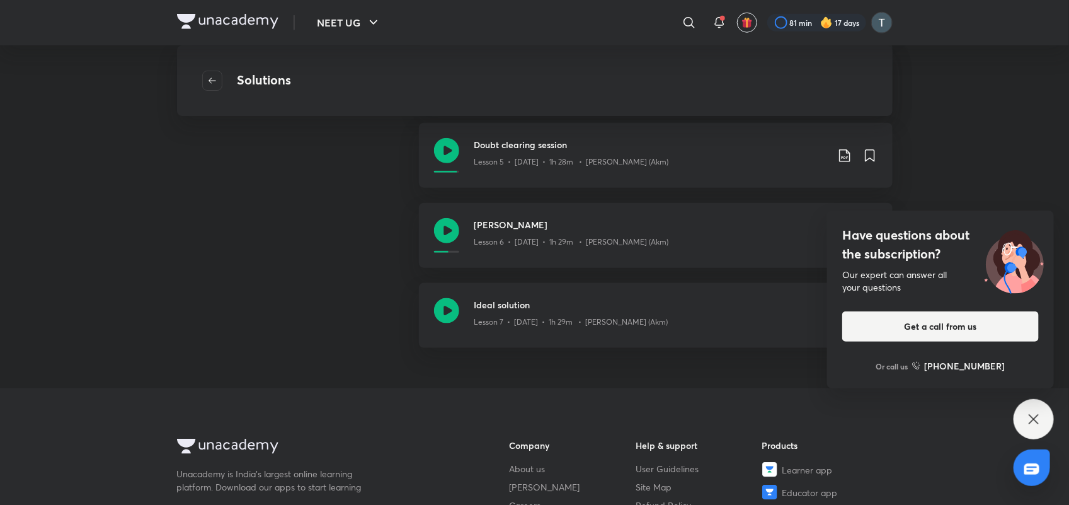
click at [1036, 415] on icon at bounding box center [1033, 418] width 15 height 15
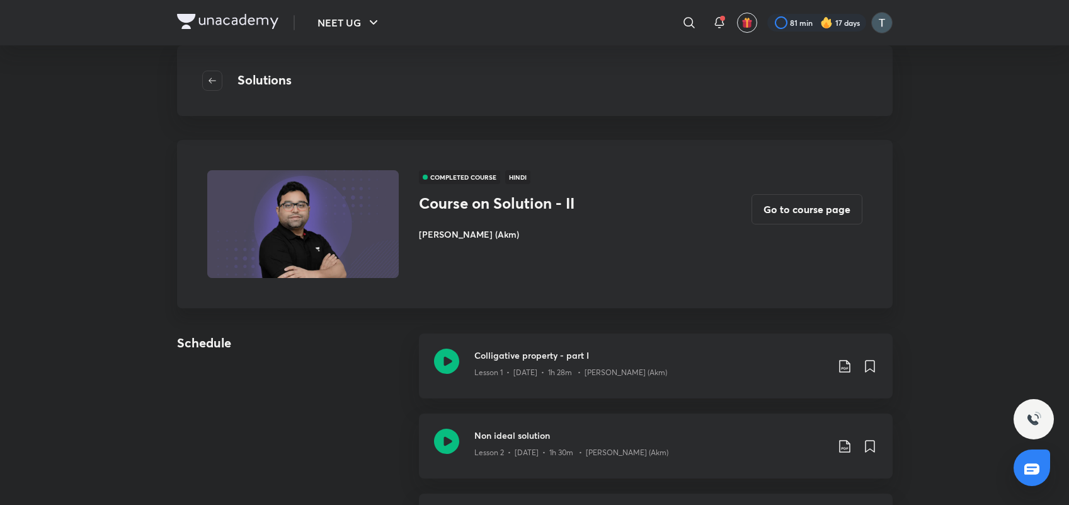
click at [425, 77] on div "Solutions" at bounding box center [535, 80] width 716 height 71
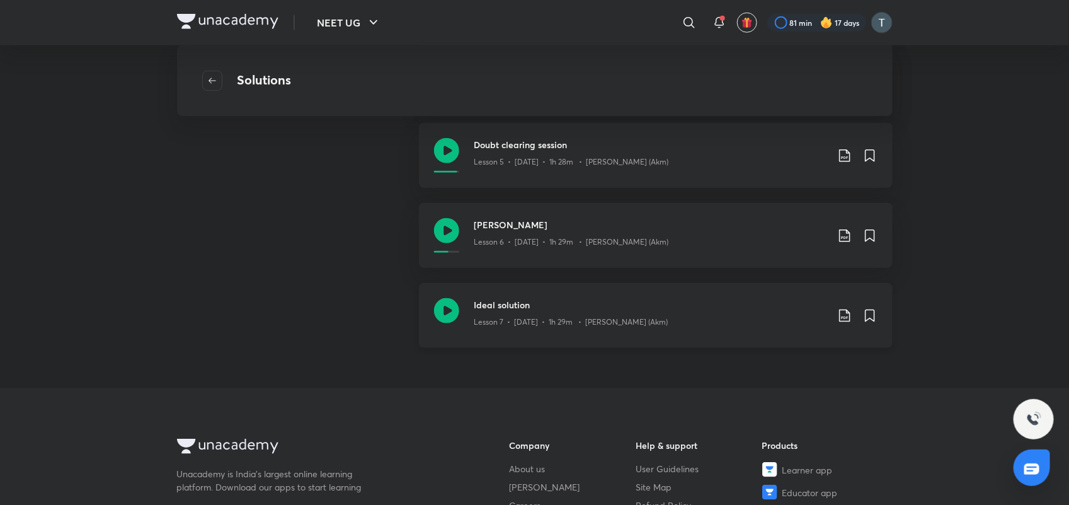
click at [600, 316] on p "Lesson 7 • Oct 22 • 1h 29m • Ajay Mishra (Akm)" at bounding box center [571, 321] width 194 height 11
click at [631, 319] on p "Lesson 7 • Oct 22 • 1h 29m • Ajay Mishra (Akm)" at bounding box center [571, 321] width 194 height 11
click at [575, 306] on h3 "Ideal solution" at bounding box center [650, 304] width 353 height 13
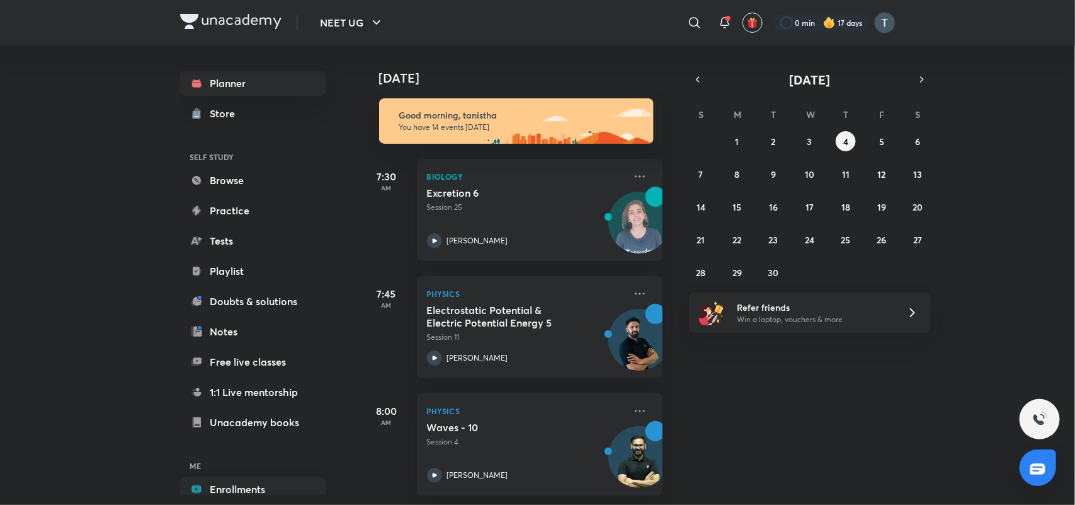
click at [259, 489] on link "Enrollments" at bounding box center [253, 488] width 146 height 25
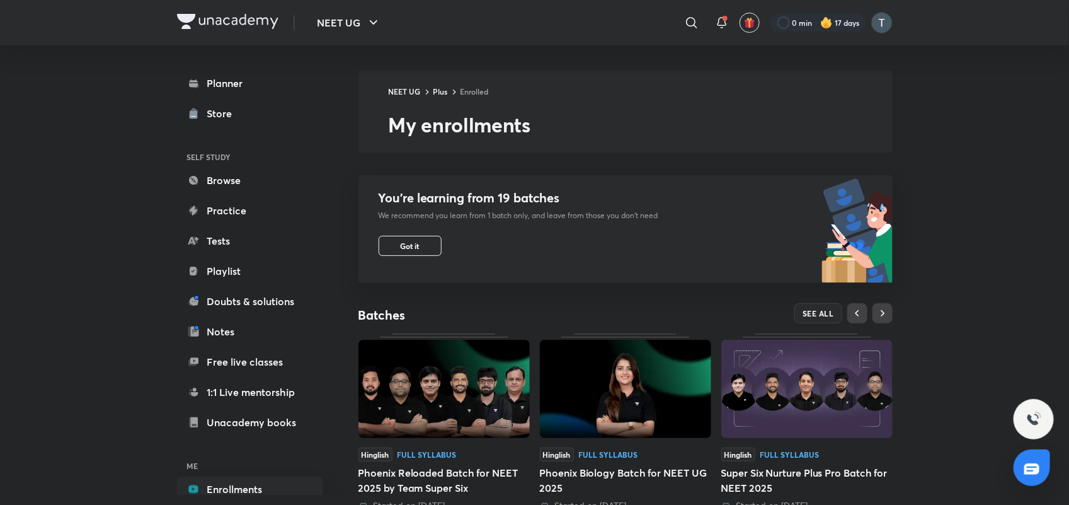
click at [408, 423] on img at bounding box center [443, 389] width 171 height 98
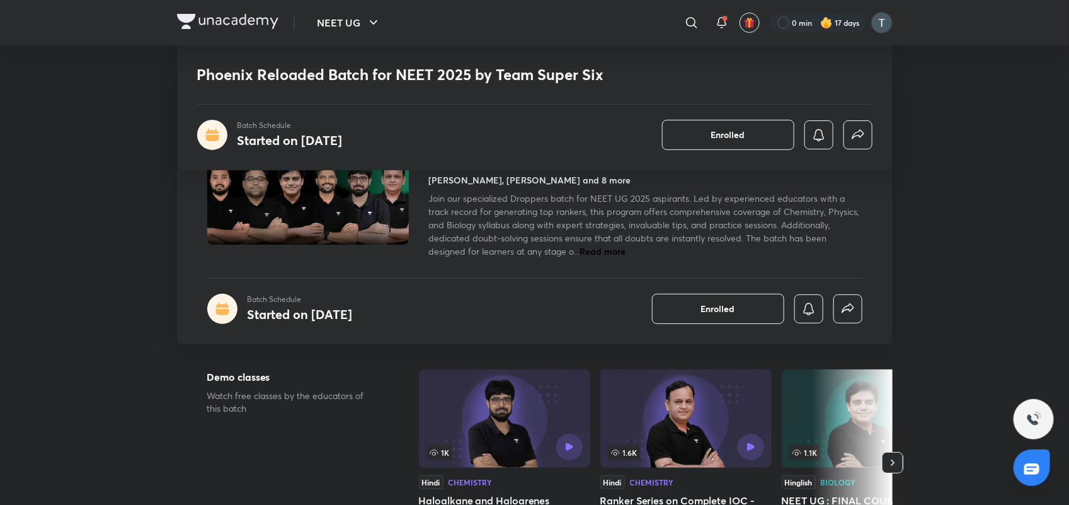
scroll to position [442, 0]
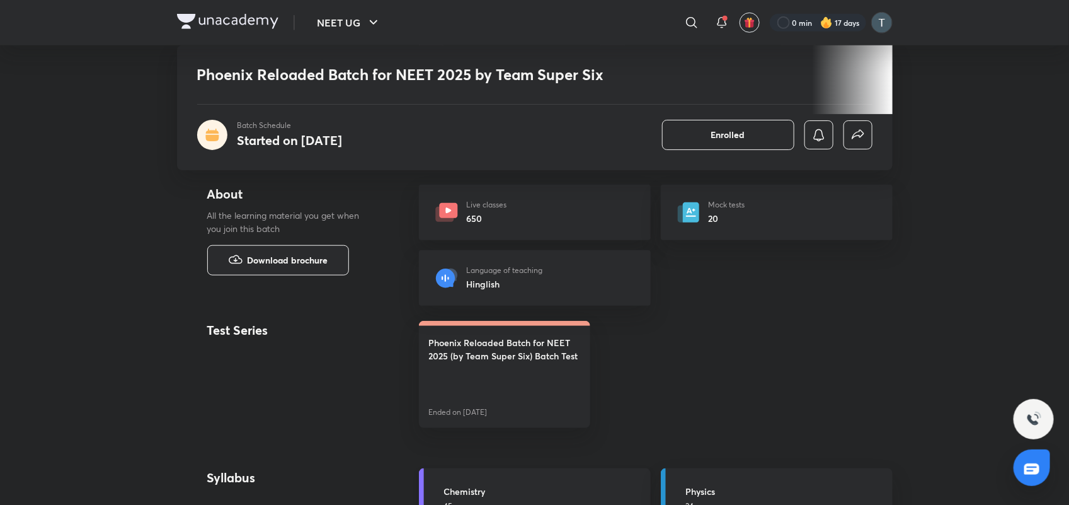
click at [517, 493] on h5 "Chemistry" at bounding box center [543, 490] width 199 height 13
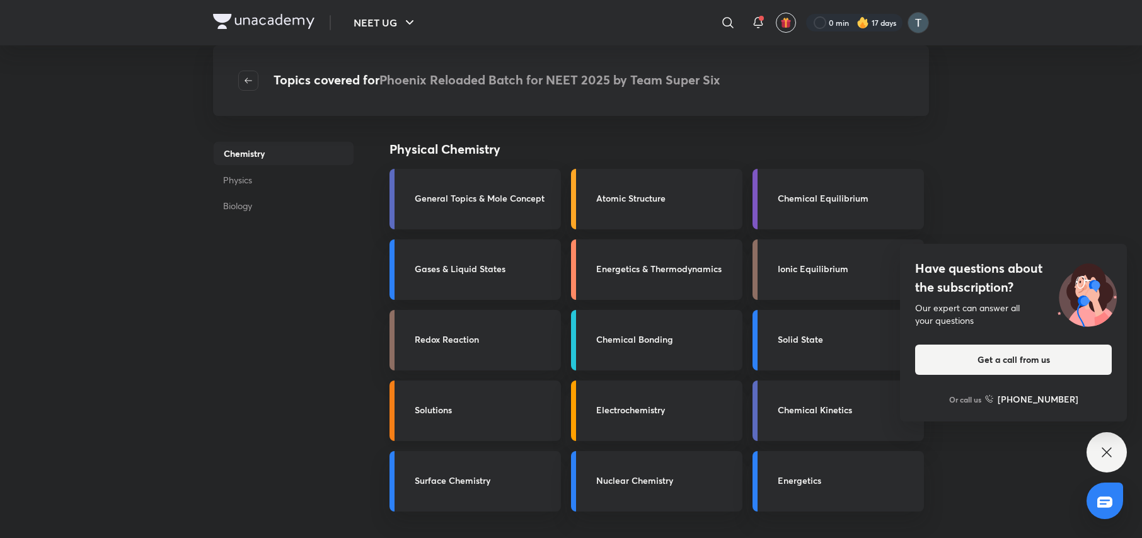
drag, startPoint x: 1051, startPoint y: 2, endPoint x: 515, endPoint y: 396, distance: 665.2
click at [515, 396] on link "Solutions" at bounding box center [474, 411] width 171 height 60
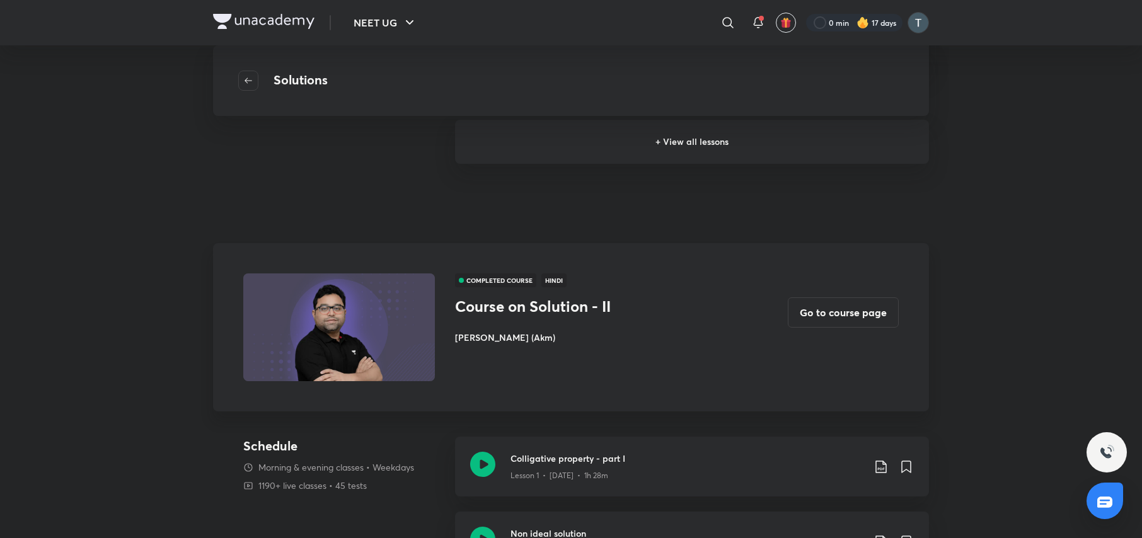
scroll to position [942, 0]
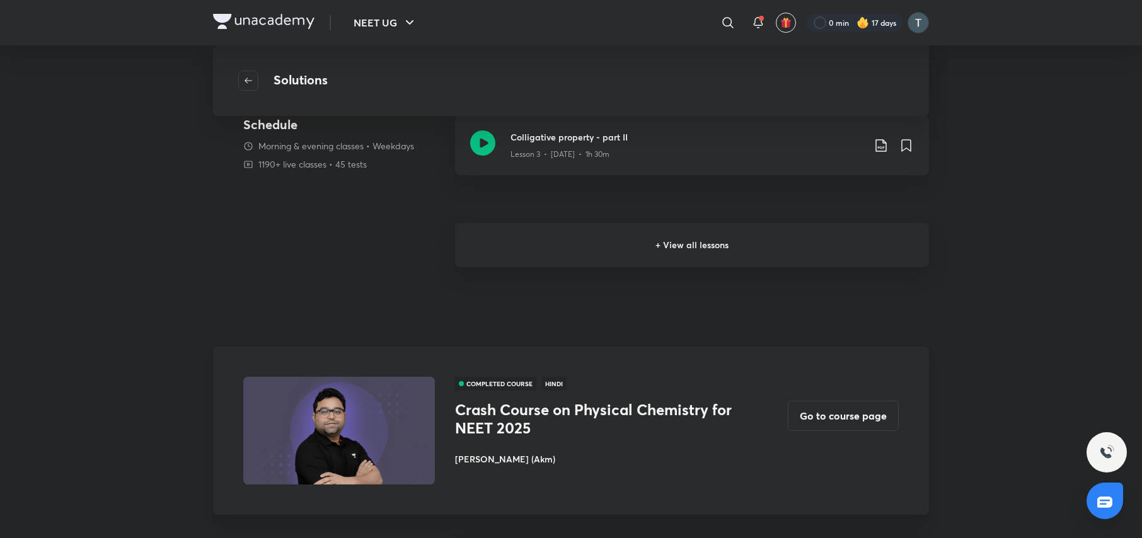
click at [680, 248] on h6 "+ View all lessons" at bounding box center [692, 245] width 474 height 44
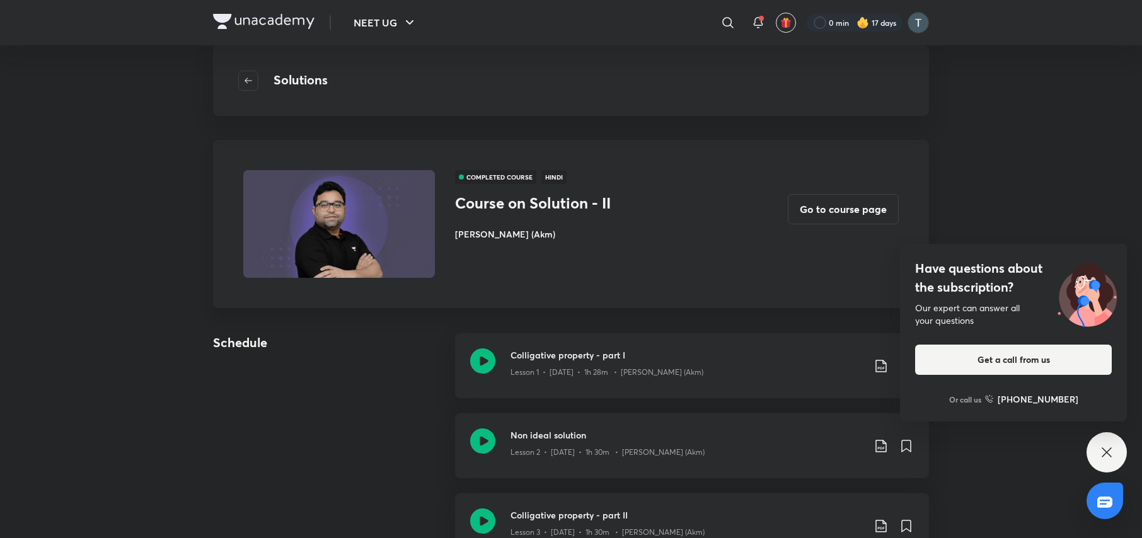
click at [1068, 459] on div "Have questions about the subscription? Our expert can answer all your questions…" at bounding box center [1106, 452] width 40 height 40
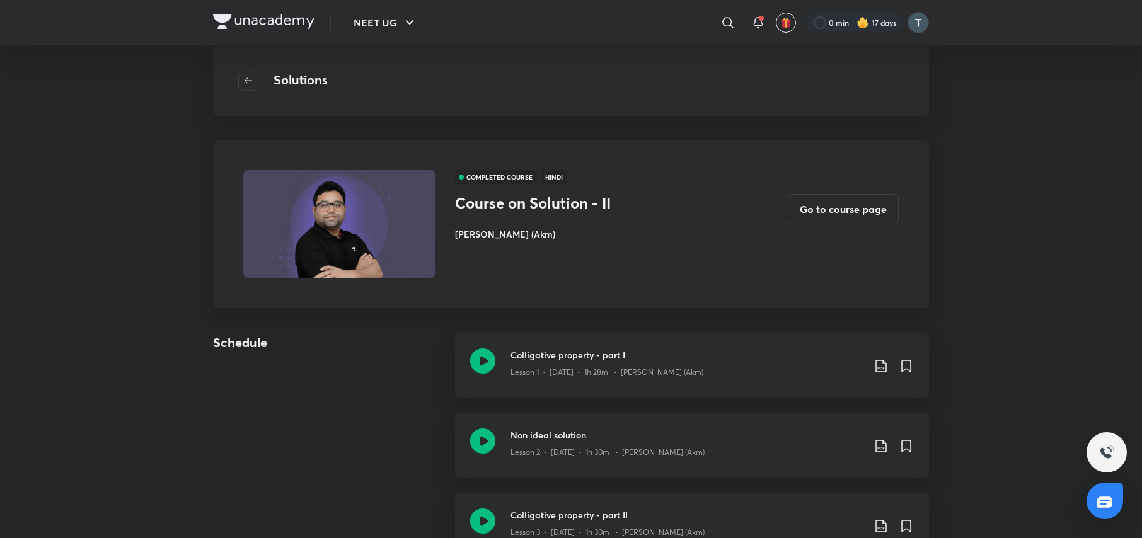
scroll to position [471, 0]
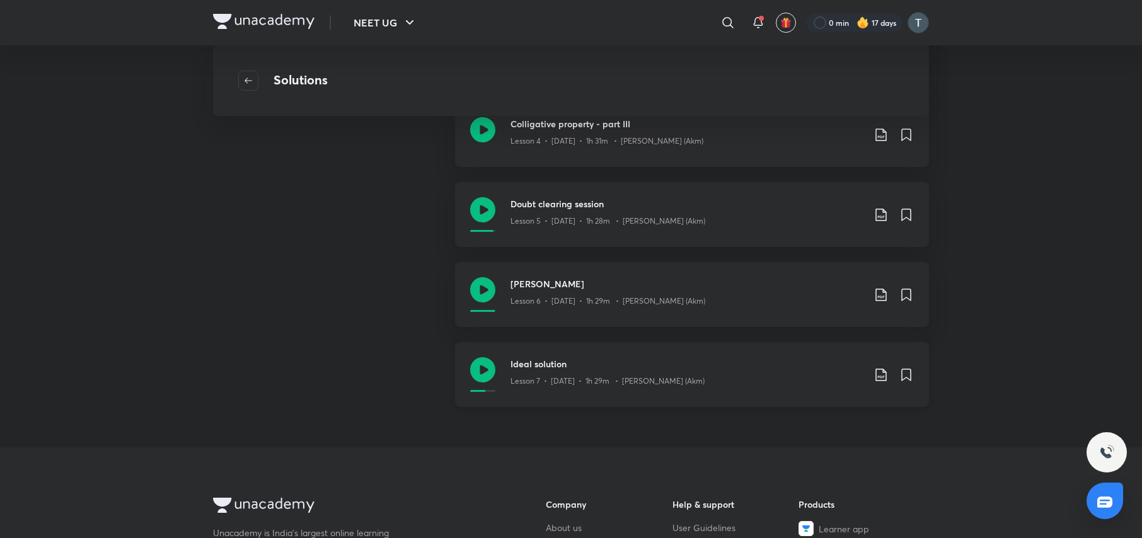
click at [881, 374] on icon at bounding box center [880, 374] width 15 height 15
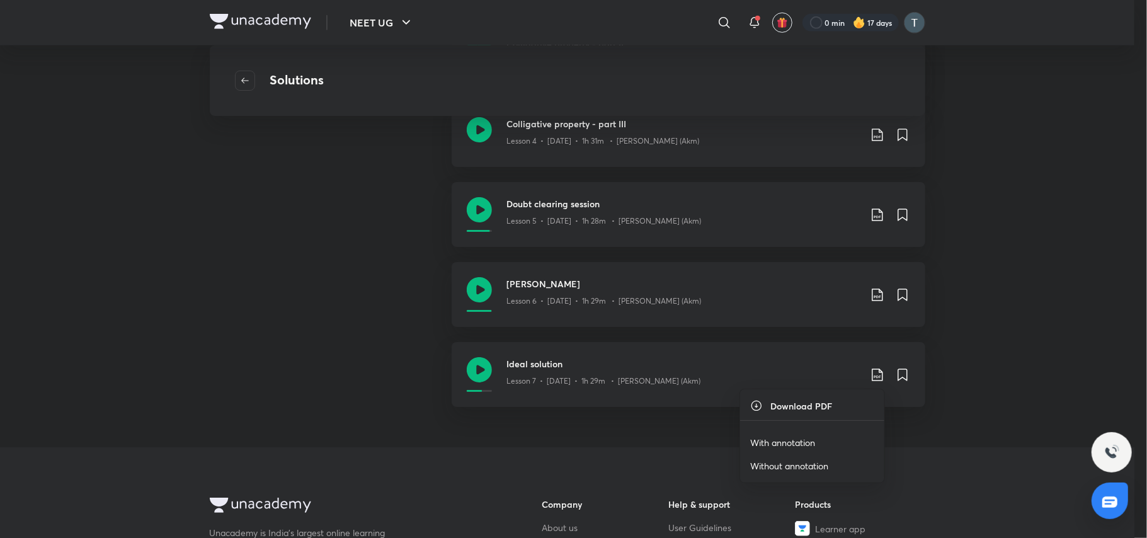
click at [821, 440] on li "With annotation" at bounding box center [812, 442] width 144 height 23
click at [799, 437] on p "With annotation" at bounding box center [782, 442] width 65 height 13
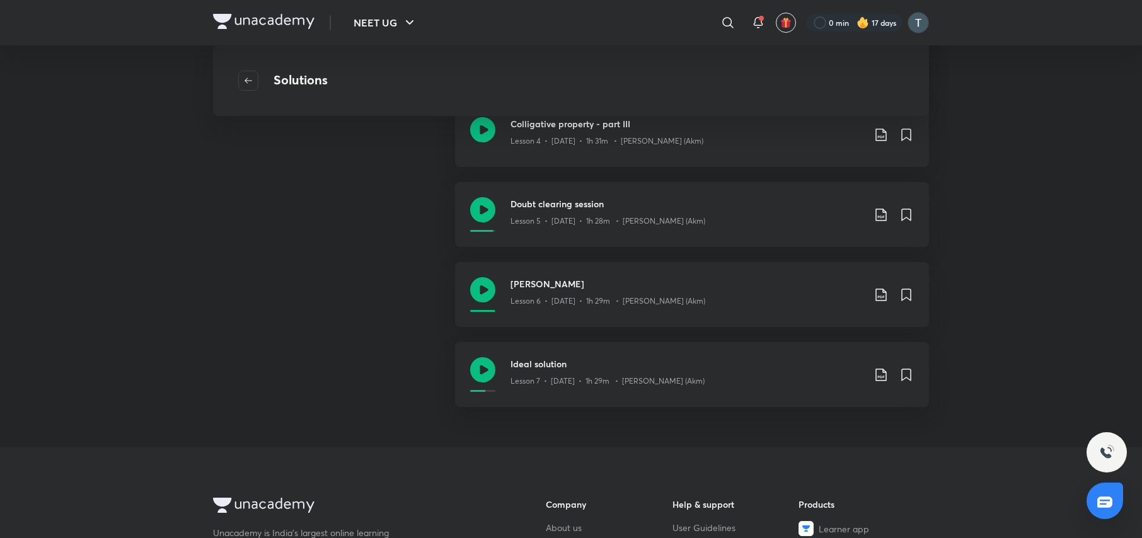
click at [947, 222] on div "NEET UG ​ 0 min 17 days Solutions COMPLETED COURSE Hindi Course on Solution - I…" at bounding box center [571, 198] width 1142 height 1338
